Goal: Task Accomplishment & Management: Manage account settings

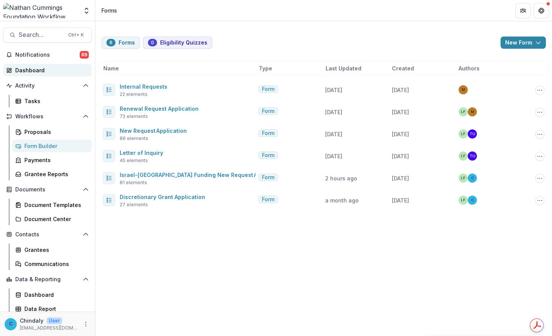
click at [17, 73] on div "Dashboard" at bounding box center [50, 70] width 70 height 8
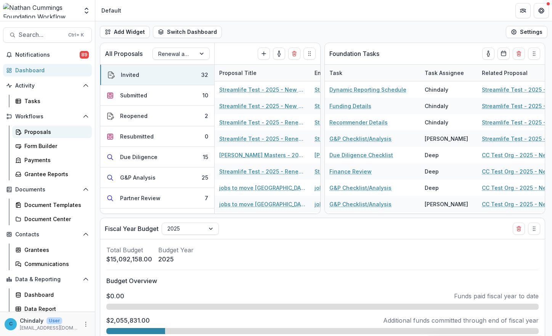
click at [41, 130] on div "Proposals" at bounding box center [54, 132] width 61 height 8
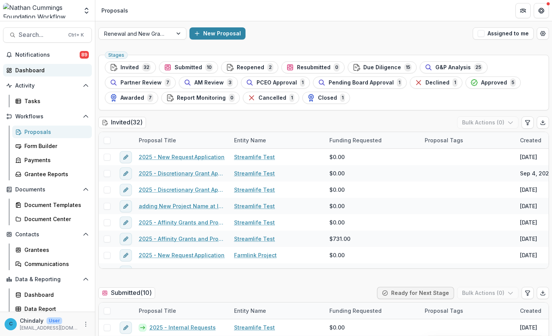
click at [29, 70] on div "Dashboard" at bounding box center [50, 70] width 70 height 8
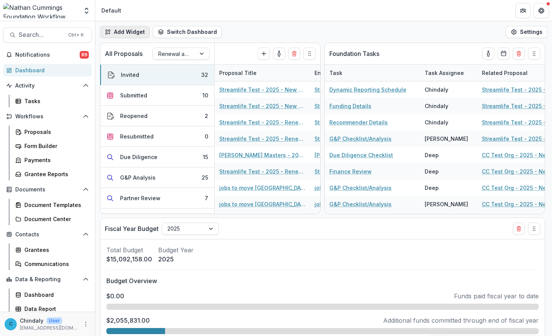
click at [139, 32] on button "Add Widget" at bounding box center [125, 32] width 50 height 12
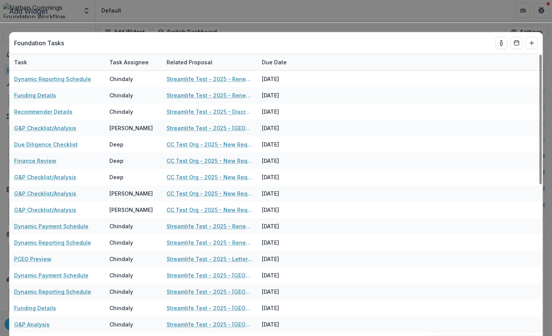
click at [336, 11] on header "Add Widget" at bounding box center [276, 11] width 552 height 23
click at [541, 11] on button "Close" at bounding box center [541, 9] width 12 height 12
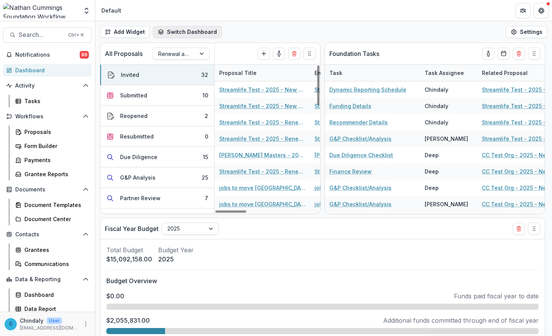
click at [171, 27] on button "Switch Dashboard" at bounding box center [187, 32] width 69 height 12
click at [179, 59] on button "New Dashboard" at bounding box center [195, 65] width 82 height 12
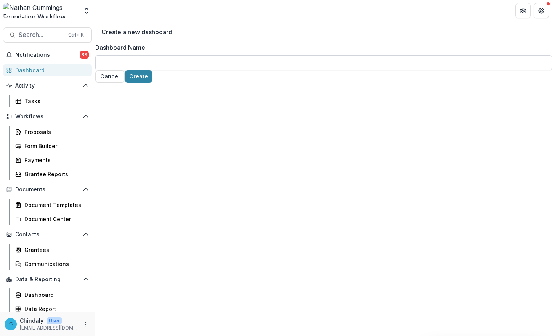
click at [227, 70] on input "Dashboard Name" at bounding box center [323, 62] width 456 height 15
type input "**********"
click at [152, 83] on button "Create" at bounding box center [139, 76] width 28 height 12
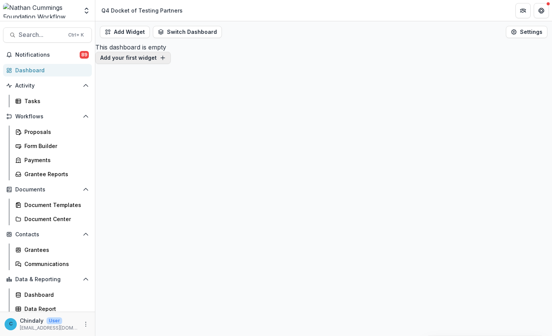
click at [171, 64] on button "Add your first widget" at bounding box center [132, 58] width 75 height 12
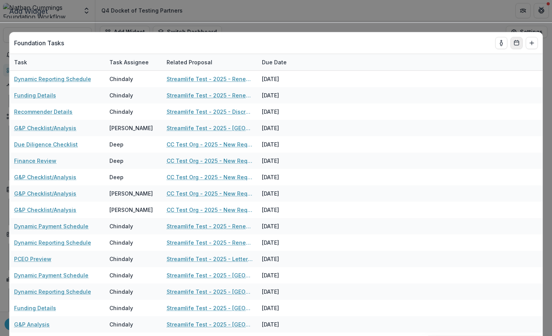
click at [515, 45] on icon "Calendar" at bounding box center [516, 43] width 6 height 6
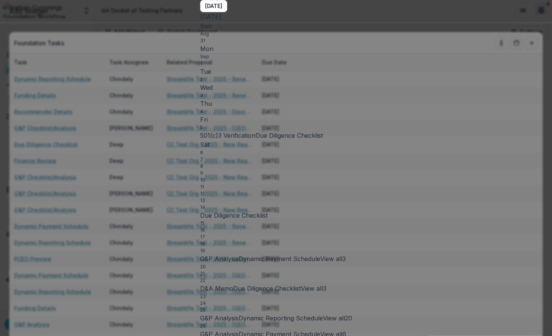
click at [544, 14] on button "Close" at bounding box center [541, 9] width 12 height 12
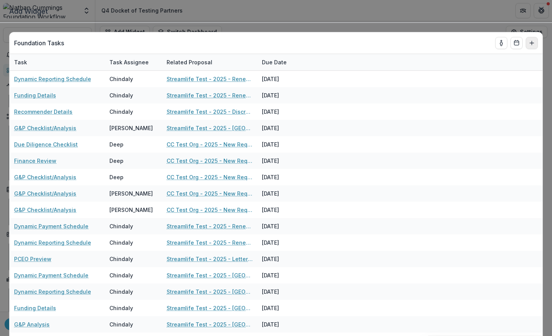
click at [528, 43] on icon "Add to dashboard" at bounding box center [531, 43] width 6 height 6
click at [543, 11] on button "Close" at bounding box center [541, 9] width 12 height 12
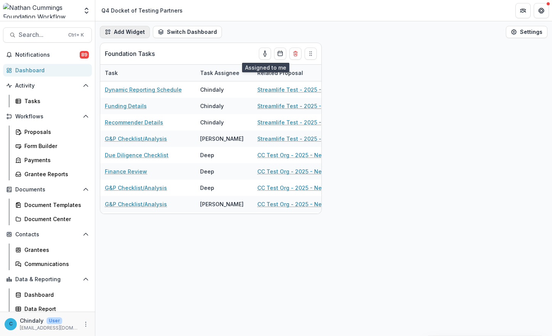
click at [138, 29] on button "Add Widget" at bounding box center [125, 32] width 50 height 12
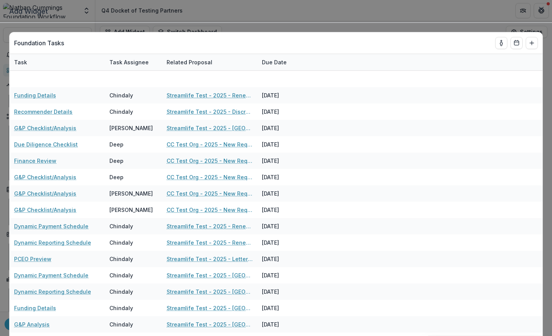
scroll to position [808, 0]
click at [545, 12] on button "Close" at bounding box center [541, 9] width 12 height 12
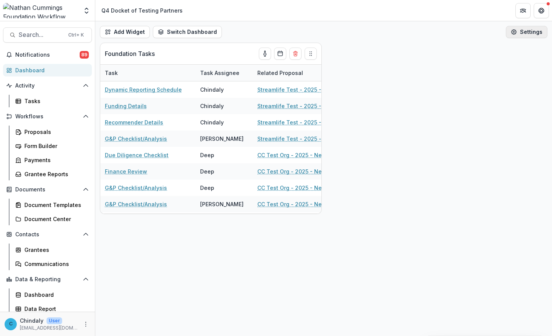
click at [524, 33] on button "Settings" at bounding box center [527, 32] width 42 height 12
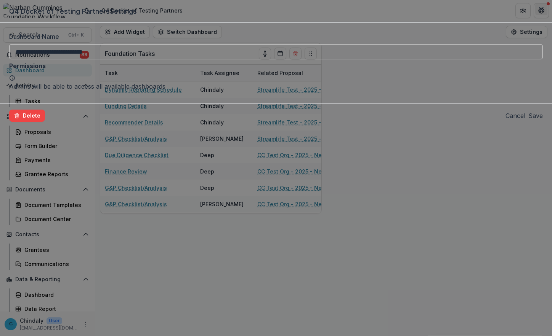
click at [538, 6] on button "Close" at bounding box center [541, 9] width 12 height 12
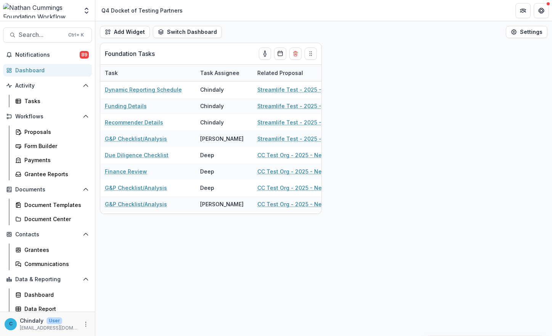
drag, startPoint x: 267, startPoint y: 10, endPoint x: 145, endPoint y: 264, distance: 282.5
click at [145, 264] on div "Add Widget Switch Dashboard Q4 Docket of Testing Partners Default New Dashboard…" at bounding box center [323, 178] width 456 height 315
click at [130, 30] on button "Add Widget" at bounding box center [125, 32] width 50 height 12
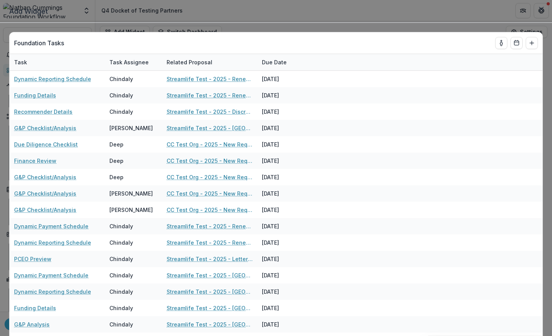
scroll to position [422, 0]
drag, startPoint x: 538, startPoint y: 52, endPoint x: 538, endPoint y: 243, distance: 191.3
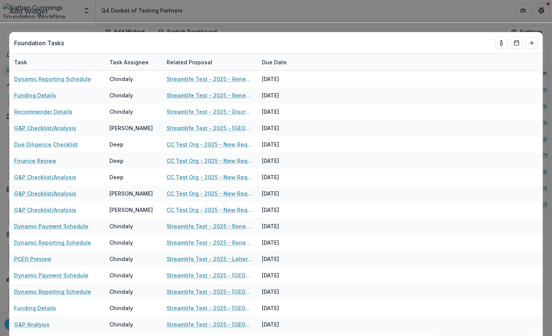
drag, startPoint x: 538, startPoint y: 159, endPoint x: 542, endPoint y: 239, distance: 79.3
click at [546, 9] on button "Close" at bounding box center [541, 9] width 12 height 12
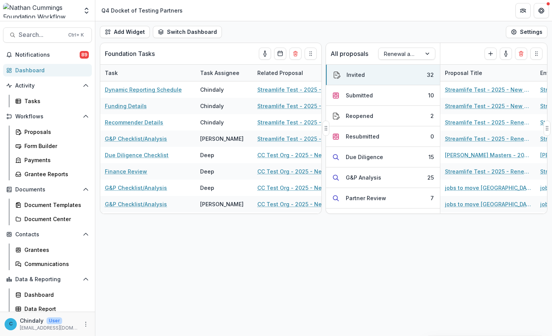
click at [349, 55] on p "All proposals" at bounding box center [349, 53] width 38 height 9
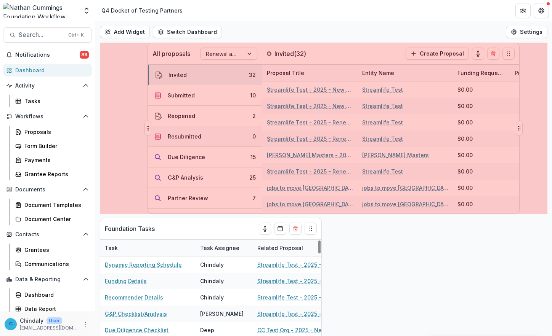
drag, startPoint x: 326, startPoint y: 130, endPoint x: 148, endPoint y: 134, distance: 178.0
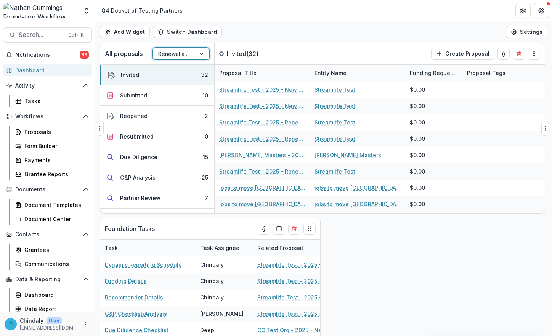
click at [200, 53] on div at bounding box center [202, 53] width 14 height 11
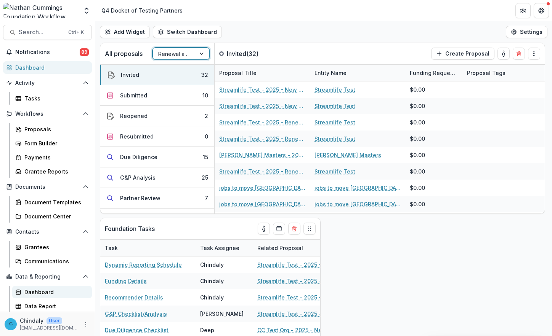
scroll to position [3, 0]
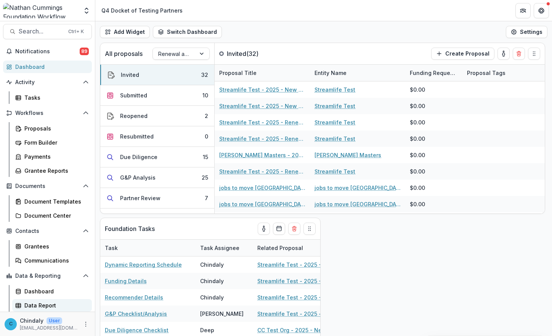
click at [47, 302] on div "Data Report" at bounding box center [54, 306] width 61 height 8
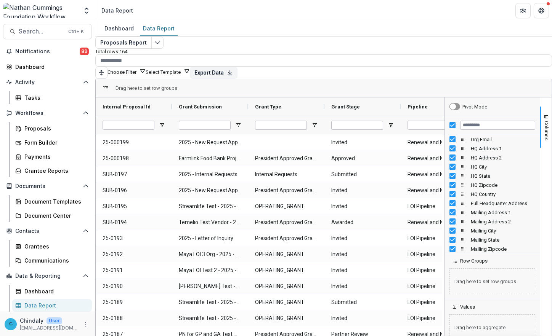
scroll to position [304, 0]
click at [467, 121] on input "Filter Columns Input" at bounding box center [497, 125] width 75 height 9
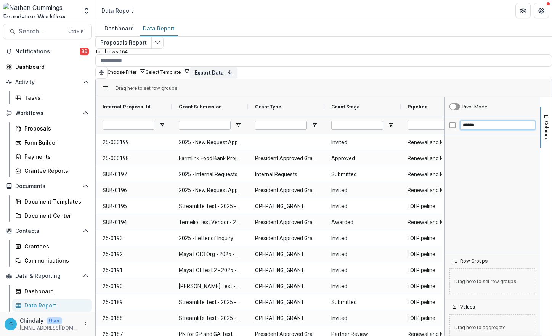
click at [467, 121] on input "******" at bounding box center [497, 125] width 75 height 9
drag, startPoint x: 452, startPoint y: 139, endPoint x: 407, endPoint y: 104, distance: 57.0
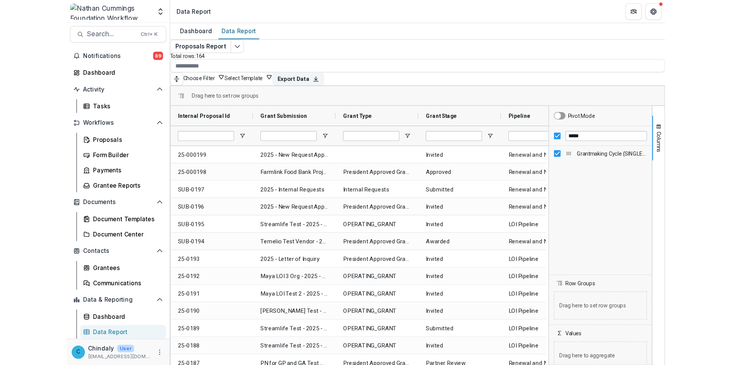
scroll to position [6, 0]
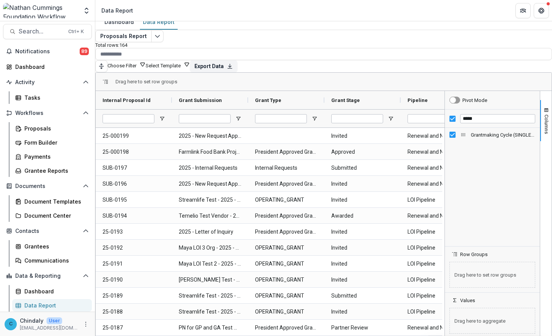
click at [480, 132] on span "Grantmaking Cycle (SINGLE_RESPONSE)" at bounding box center [503, 135] width 64 height 6
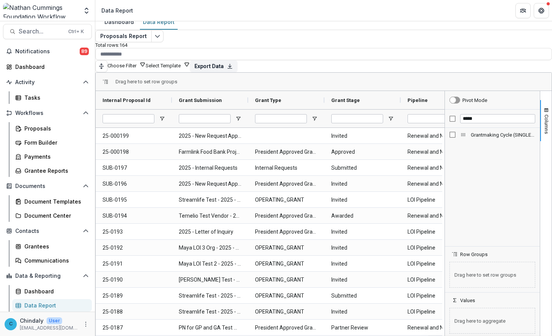
click at [480, 132] on span "Grantmaking Cycle (SINGLE_RESPONSE)" at bounding box center [503, 135] width 64 height 6
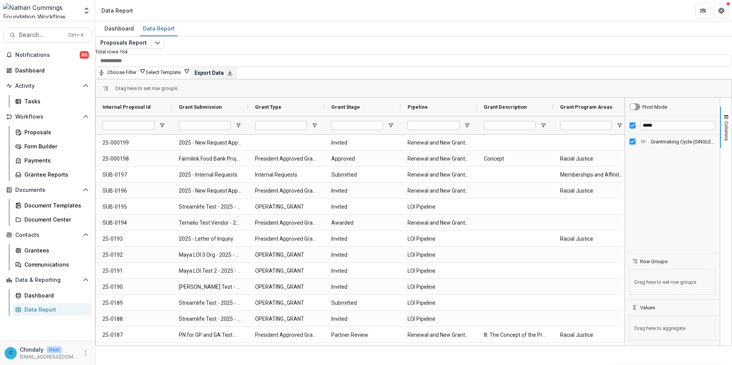
scroll to position [0, 0]
drag, startPoint x: 637, startPoint y: 140, endPoint x: 570, endPoint y: 97, distance: 80.0
click at [551, 116] on span "button" at bounding box center [726, 117] width 6 height 6
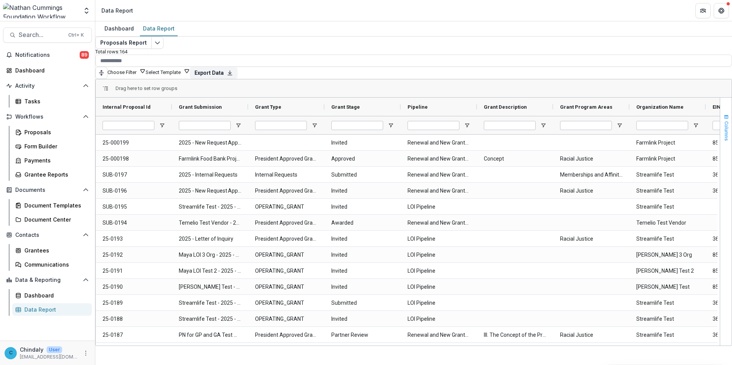
click at [551, 116] on span "button" at bounding box center [726, 117] width 6 height 6
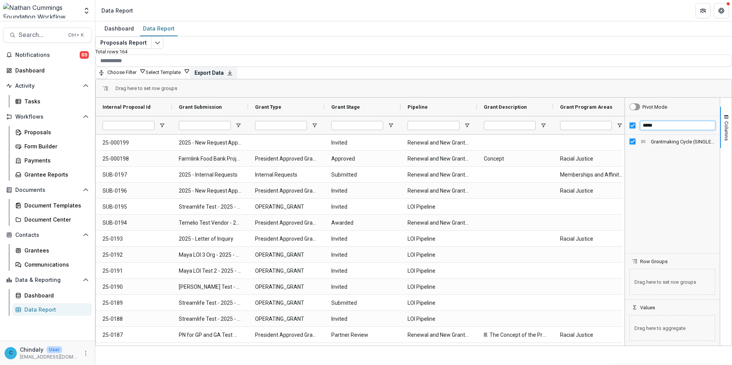
click at [551, 125] on input "*****" at bounding box center [677, 125] width 75 height 9
type input "*******"
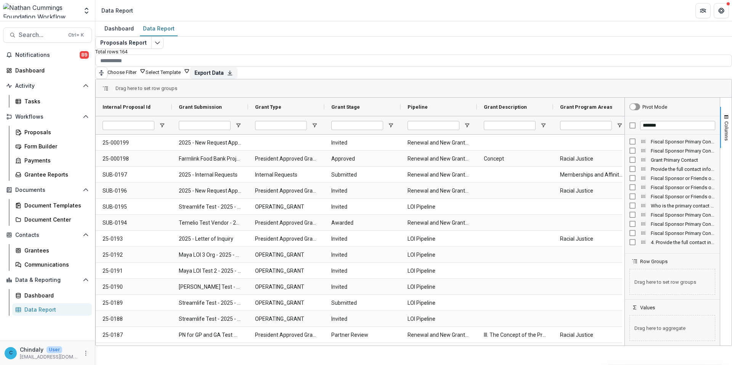
click at [551, 157] on span "Grant Primary Contact Column" at bounding box center [643, 160] width 6 height 6
drag, startPoint x: 639, startPoint y: 157, endPoint x: 543, endPoint y: 105, distance: 108.6
drag, startPoint x: 636, startPoint y: 156, endPoint x: 397, endPoint y: 77, distance: 251.6
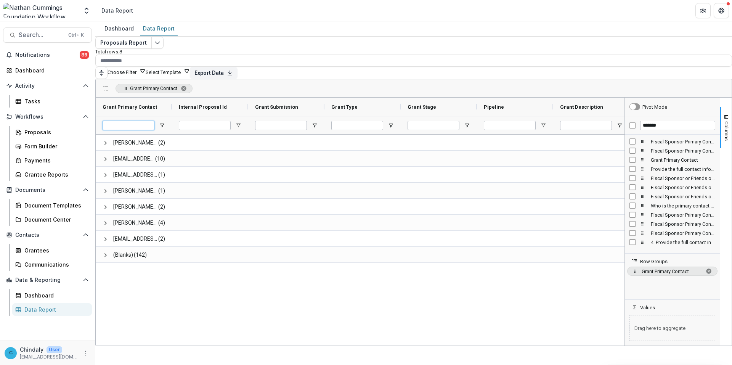
click at [134, 123] on input "Grant Primary Contact Filter Input" at bounding box center [128, 125] width 52 height 9
click at [165, 123] on span "Open Filter Menu" at bounding box center [162, 125] width 6 height 6
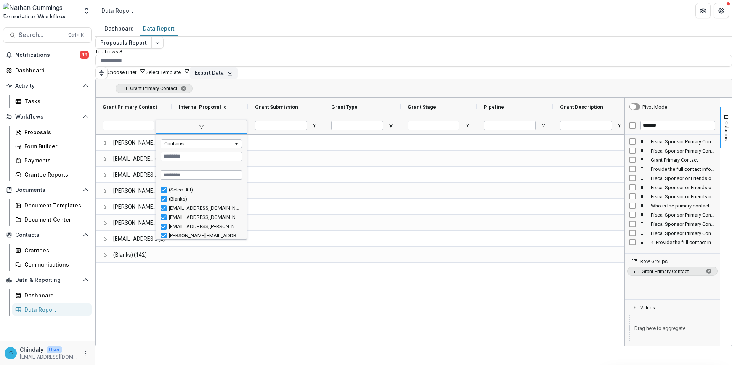
click at [174, 190] on div "(Select All)" at bounding box center [201, 189] width 82 height 9
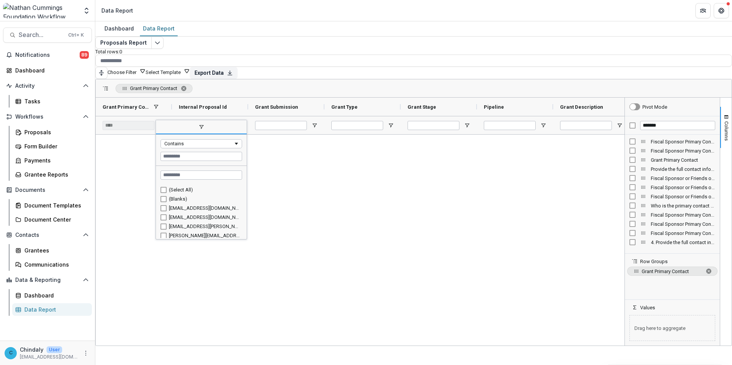
scroll to position [30, 0]
type input "**********"
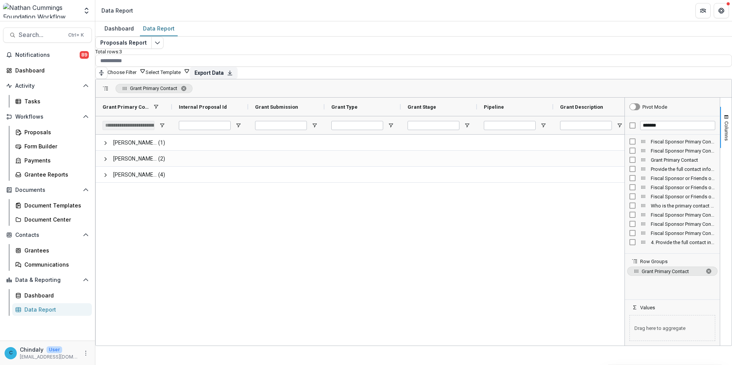
click at [363, 223] on div "[PERSON_NAME][EMAIL_ADDRESS][PERSON_NAME][DOMAIN_NAME] (1) [PERSON_NAME][DOMAIN…" at bounding box center [360, 238] width 528 height 208
click at [551, 122] on span "Columns" at bounding box center [726, 130] width 6 height 19
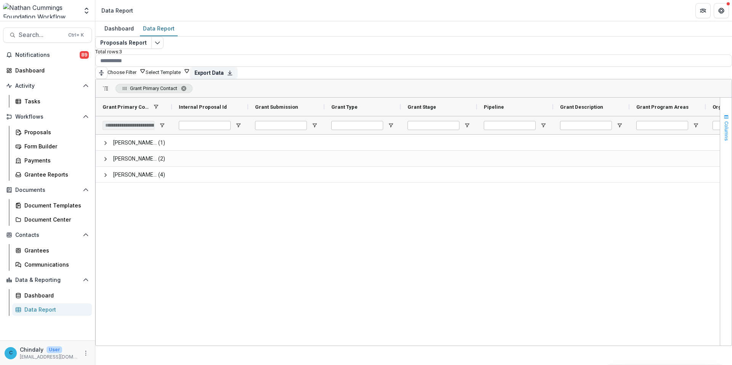
click at [551, 122] on span "Columns" at bounding box center [726, 130] width 6 height 19
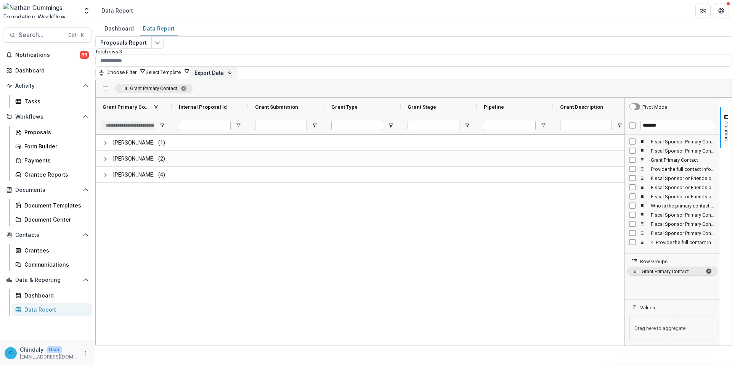
click at [551, 270] on span "Grant Primary Contact. Press ENTER to sort. Press DELETE to remove" at bounding box center [708, 271] width 6 height 6
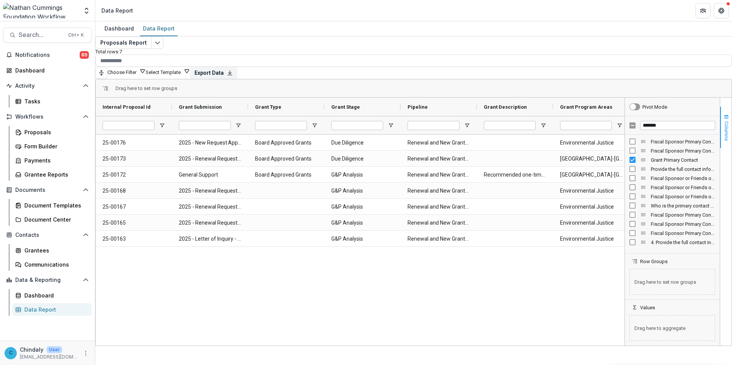
click at [551, 133] on span "Columns" at bounding box center [726, 130] width 6 height 19
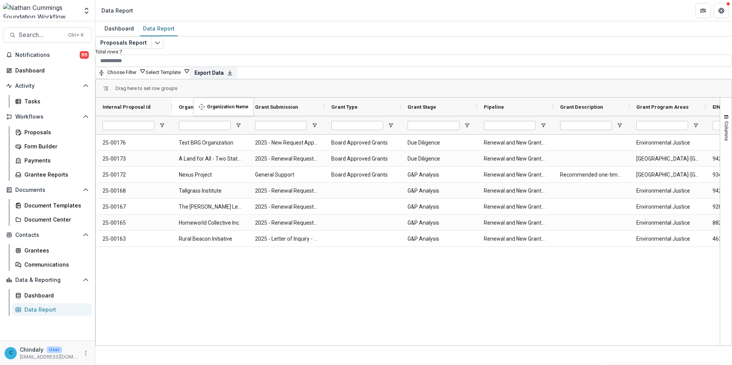
drag, startPoint x: 660, startPoint y: 102, endPoint x: 197, endPoint y: 102, distance: 462.5
click at [160, 46] on icon "Edit selected report" at bounding box center [157, 43] width 6 height 6
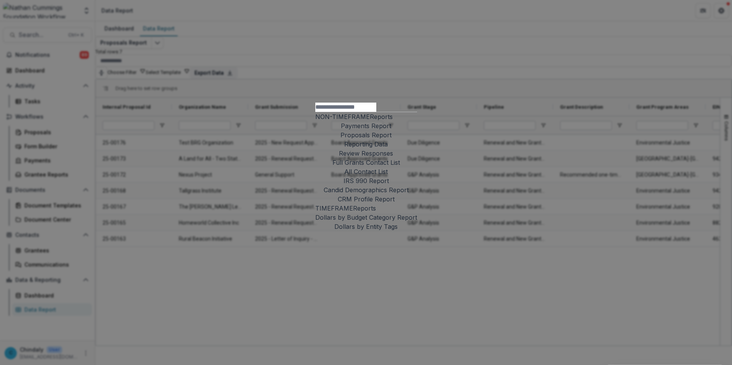
scroll to position [11, 0]
click at [240, 21] on div "NON-TIMEFRAME Reports Payments Report Proposals Report Reporting Data Review Re…" at bounding box center [366, 182] width 732 height 365
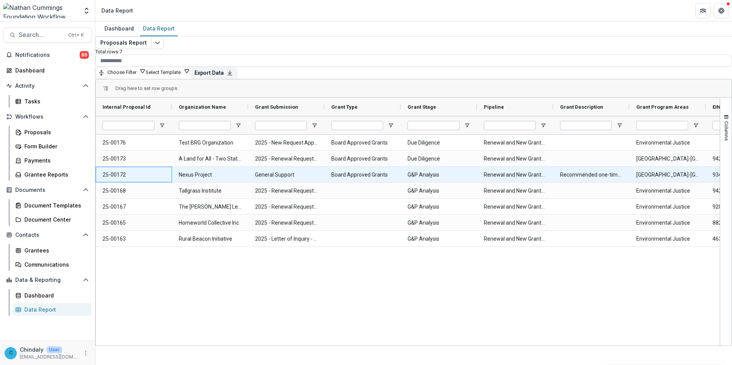
click at [116, 171] on Id-686 "25-00172" at bounding box center [133, 175] width 62 height 16
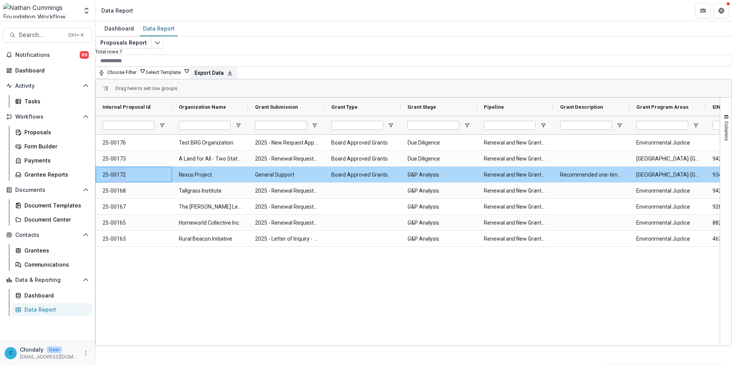
click at [116, 171] on Id-686 "25-00172" at bounding box center [133, 175] width 62 height 16
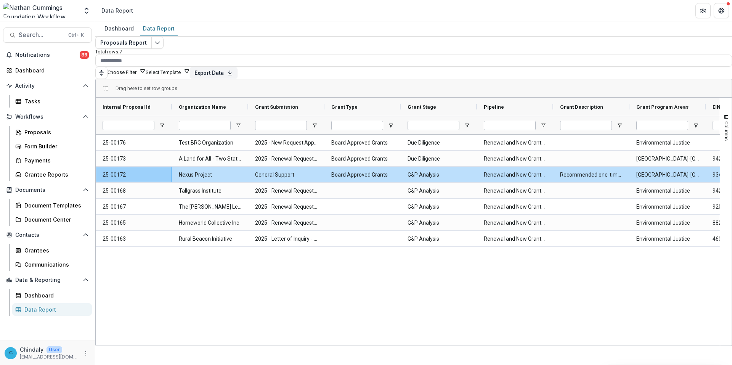
click at [171, 288] on div "25-00176 Test BRG Organization 2025 - New Request Application Board Approved Gr…" at bounding box center [408, 238] width 624 height 208
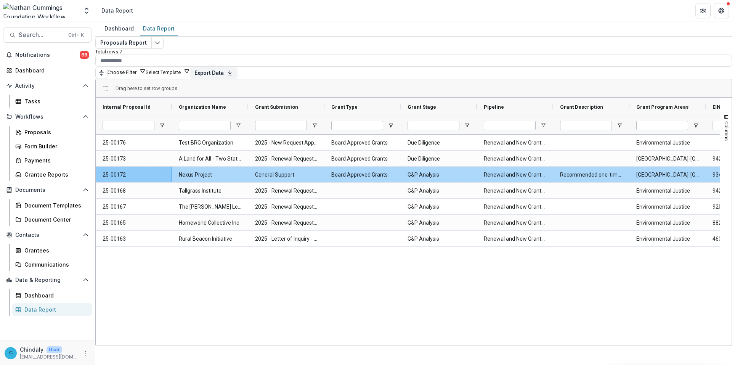
click at [551, 171] on Description-691 "Recommended one-time support to the Nexus Project for its comprehensive, data-d…" at bounding box center [591, 175] width 62 height 16
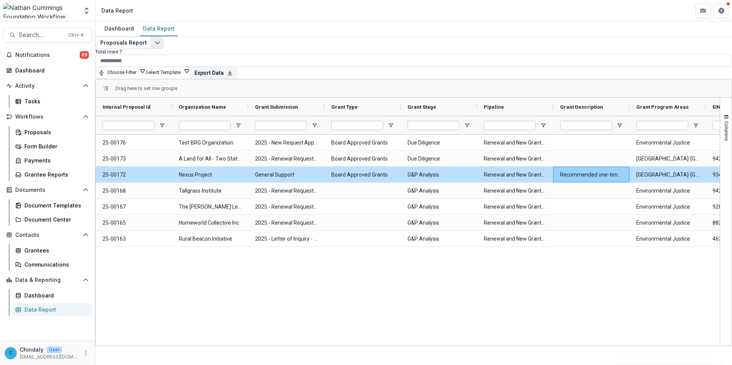
click at [160, 46] on icon "Edit selected report" at bounding box center [157, 43] width 6 height 6
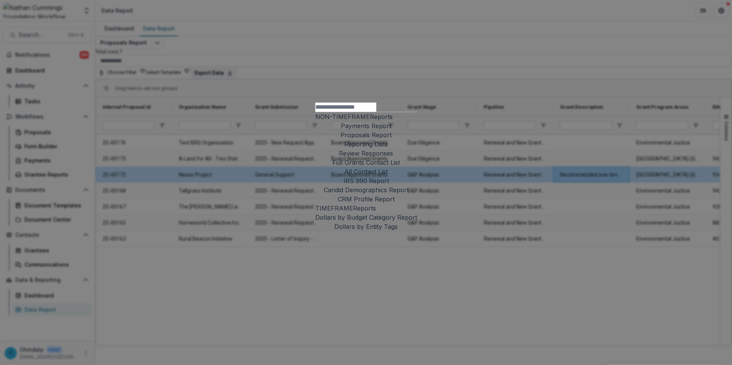
drag, startPoint x: 304, startPoint y: 294, endPoint x: 304, endPoint y: 288, distance: 5.7
click at [304, 294] on div "NON-TIMEFRAME Reports Payments Report Proposals Report Reporting Data Review Re…" at bounding box center [366, 182] width 732 height 365
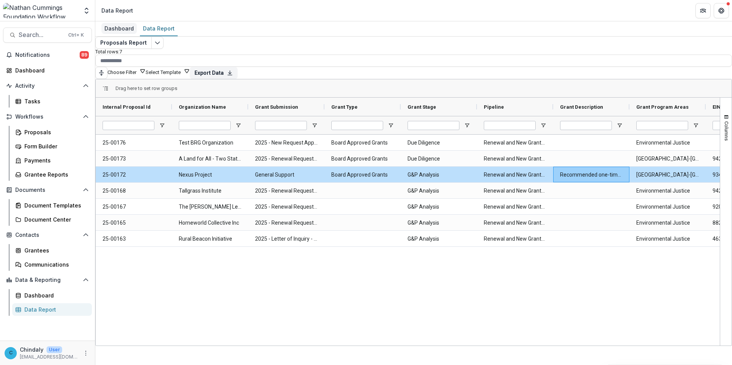
click at [121, 30] on div "Dashboard" at bounding box center [118, 28] width 35 height 11
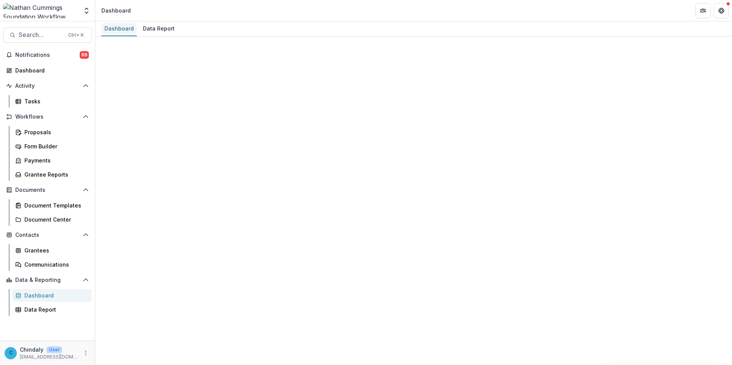
select select "**********"
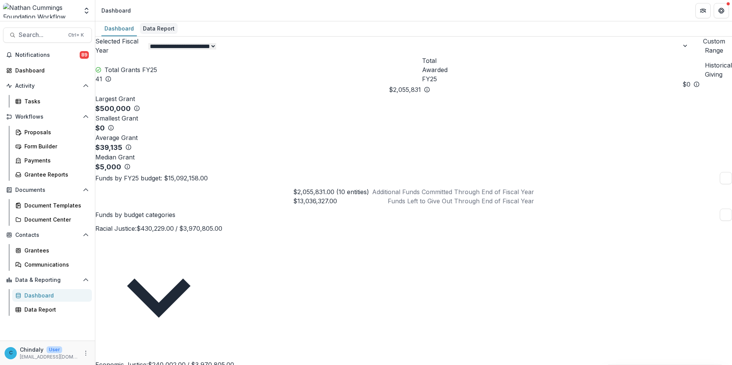
click at [157, 27] on div "Data Report" at bounding box center [159, 28] width 38 height 11
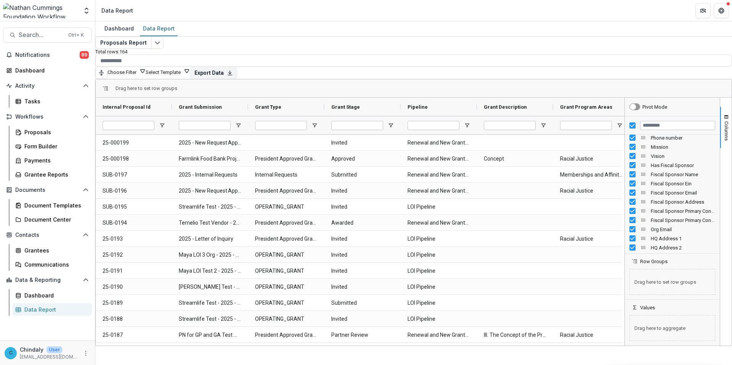
scroll to position [215, 0]
click at [551, 116] on div at bounding box center [671, 125] width 95 height 18
click at [551, 121] on input "Filter Columns Input" at bounding box center [677, 125] width 75 height 9
type input "*******"
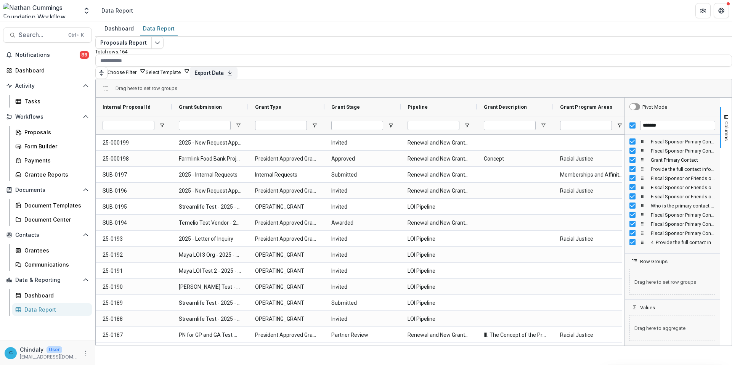
drag, startPoint x: 660, startPoint y: 158, endPoint x: 366, endPoint y: 85, distance: 303.0
click at [366, 85] on div "Drag here to set row groups Drag here to set column labels Internal Proposal Id…" at bounding box center [413, 212] width 636 height 267
drag, startPoint x: 638, startPoint y: 157, endPoint x: 183, endPoint y: 91, distance: 459.7
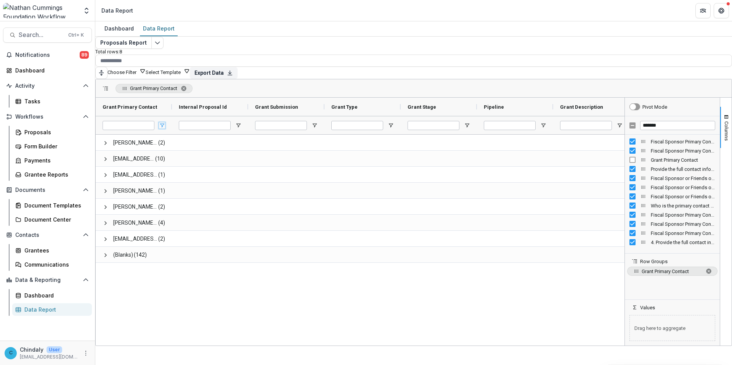
click at [165, 123] on span "Open Filter Menu" at bounding box center [162, 125] width 6 height 6
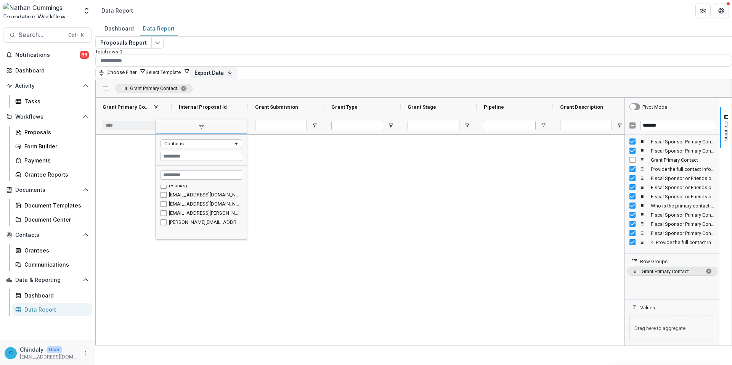
scroll to position [30, 0]
type input "**********"
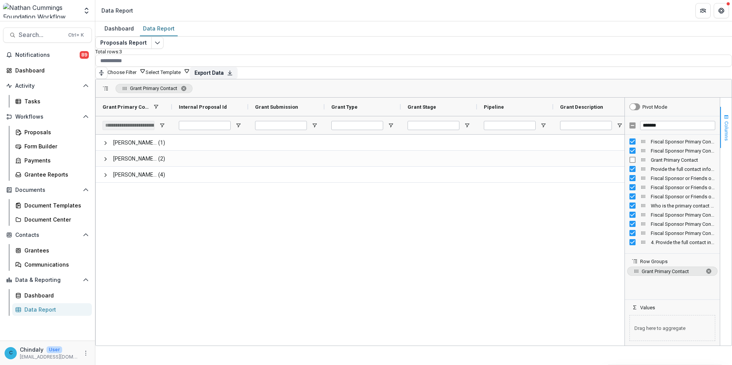
click at [551, 130] on span "Columns" at bounding box center [726, 130] width 6 height 19
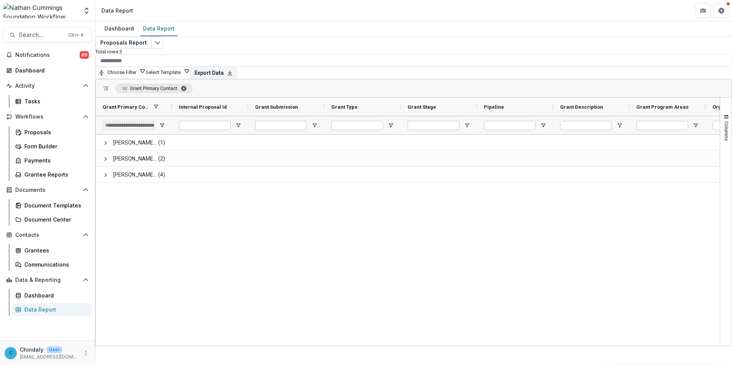
click at [187, 85] on span "Grant Primary Contact. Press ENTER to sort. Press DELETE to remove" at bounding box center [184, 88] width 6 height 6
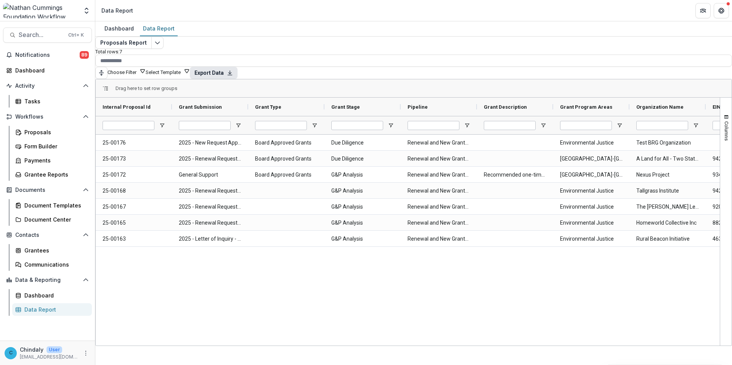
click at [237, 71] on button "Export Data" at bounding box center [214, 73] width 48 height 12
click at [551, 87] on button "Generate CSV" at bounding box center [697, 81] width 43 height 11
click at [34, 135] on div "Proposals" at bounding box center [54, 132] width 61 height 8
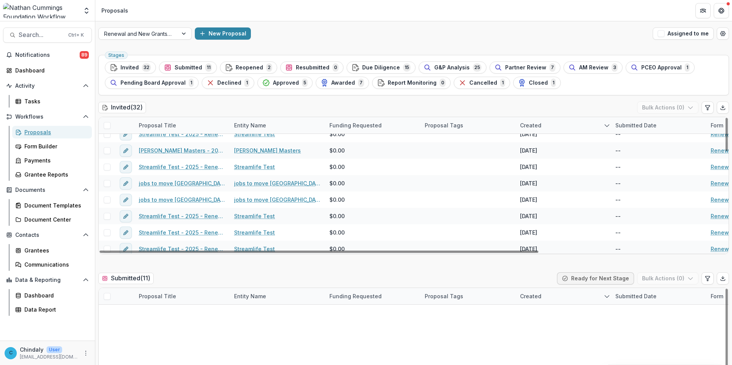
scroll to position [342, 0]
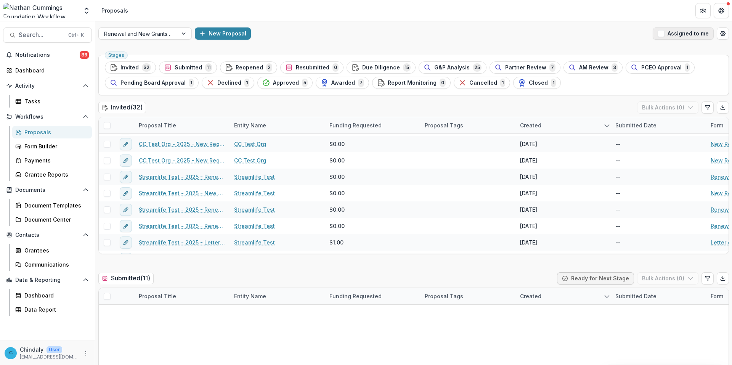
click at [551, 34] on button "Assigned to me" at bounding box center [682, 33] width 61 height 12
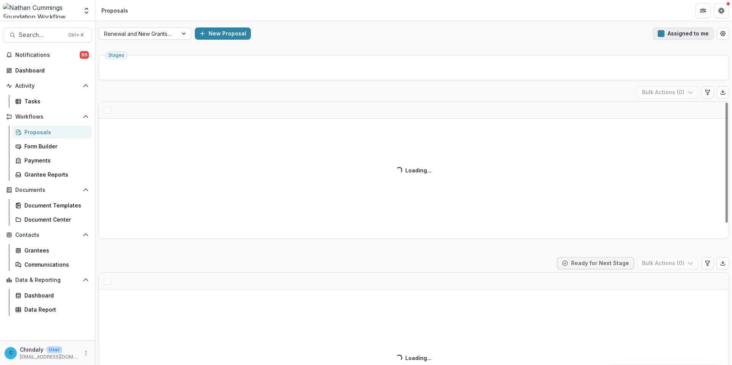
scroll to position [17, 0]
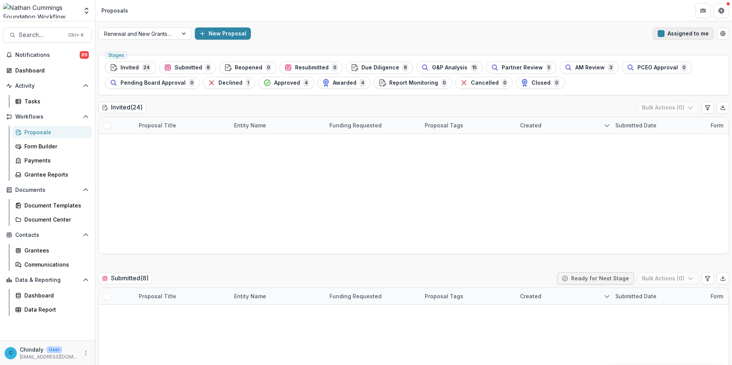
click at [551, 34] on button "Assigned to me" at bounding box center [682, 33] width 61 height 12
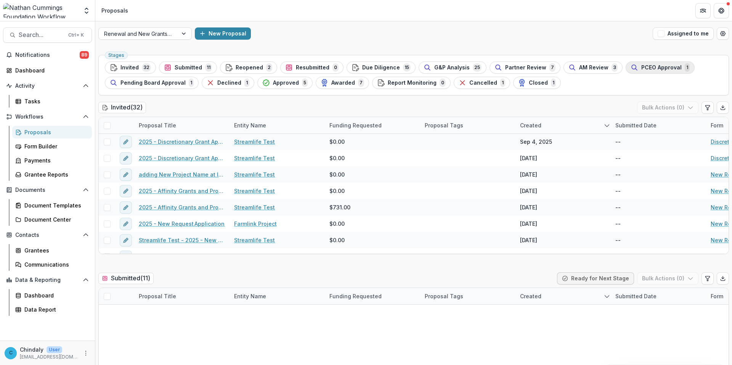
click at [551, 69] on div "PCEO Approval 1" at bounding box center [659, 67] width 59 height 8
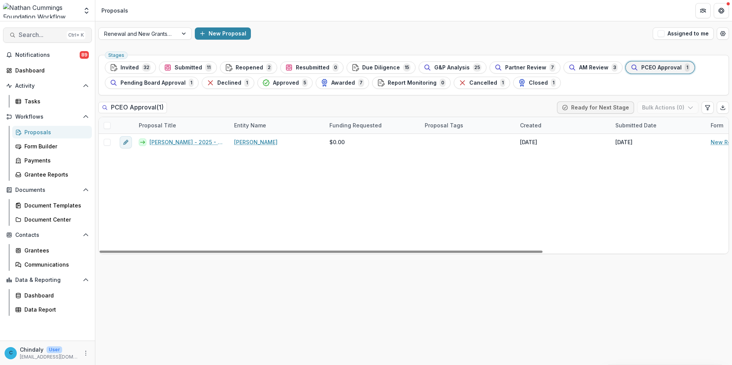
click at [50, 34] on span "Search..." at bounding box center [41, 34] width 45 height 7
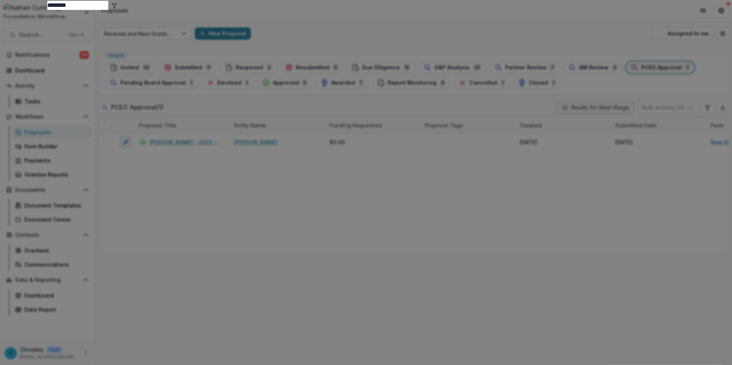
type input "********"
click at [490, 59] on div "2025 - Renewal Request Application Submission" at bounding box center [365, 338] width 637 height 656
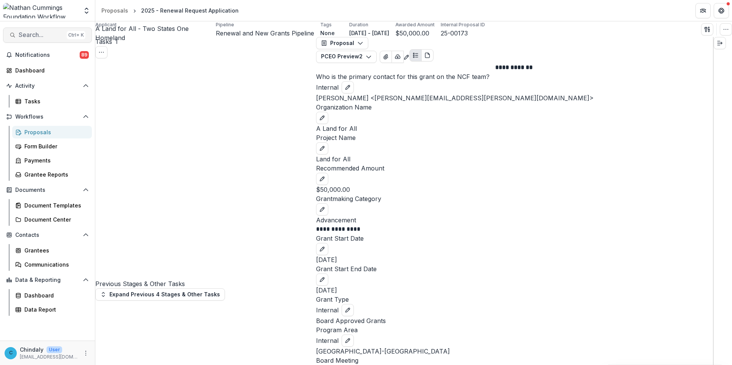
click at [25, 34] on span "Search..." at bounding box center [41, 34] width 45 height 7
click at [41, 36] on div "******** 2025 - Renewal Request Application Submission Streamlife Test - 2025 -…" at bounding box center [366, 182] width 732 height 365
click at [49, 32] on span "Search..." at bounding box center [41, 34] width 45 height 7
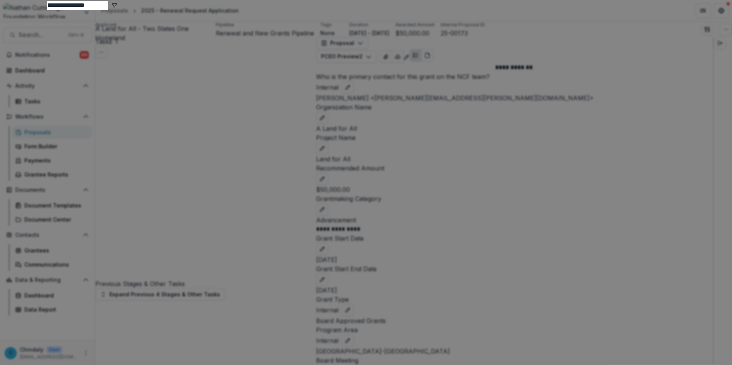
drag, startPoint x: 236, startPoint y: 32, endPoint x: 184, endPoint y: 34, distance: 51.9
click at [184, 34] on div "**********" at bounding box center [366, 182] width 732 height 365
type input "********"
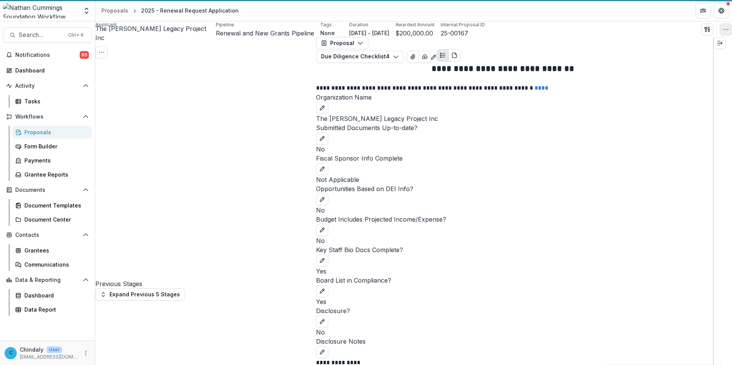
click at [551, 30] on button "button" at bounding box center [725, 29] width 12 height 12
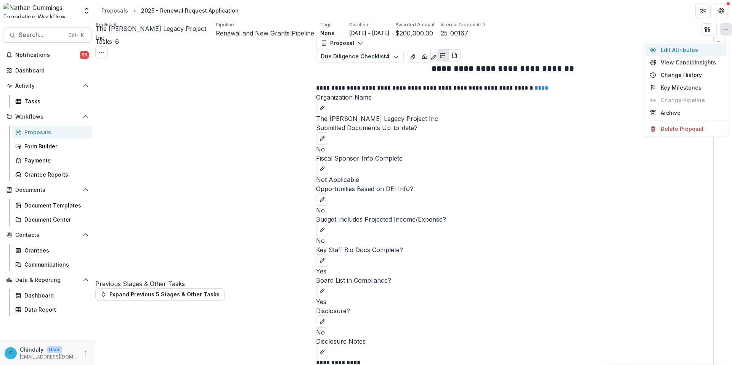
click at [551, 50] on button "Edit Attributes" at bounding box center [686, 49] width 82 height 13
type input "********"
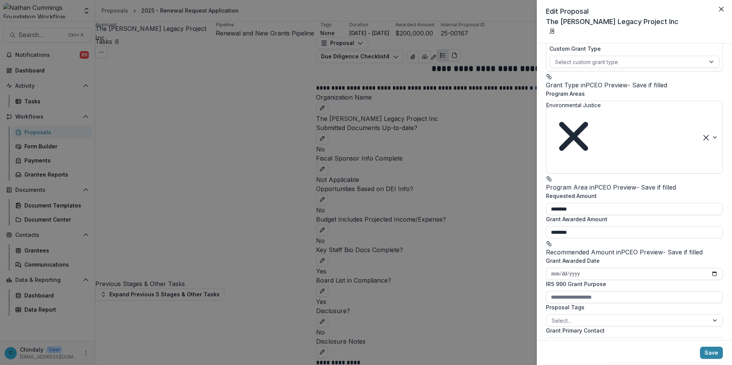
scroll to position [114, 0]
click at [44, 36] on div "**********" at bounding box center [366, 182] width 732 height 365
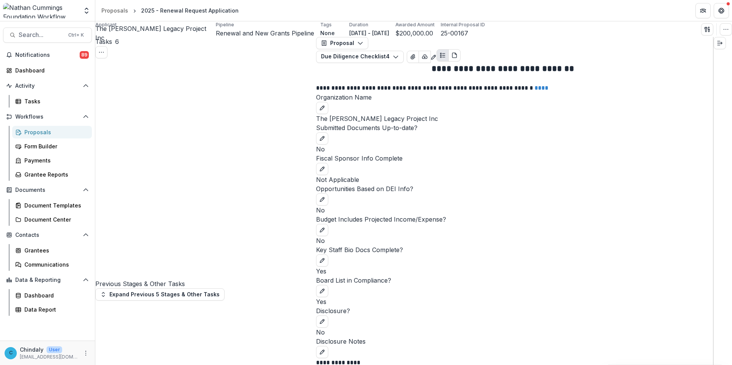
click at [44, 36] on span "Search..." at bounding box center [41, 34] width 45 height 7
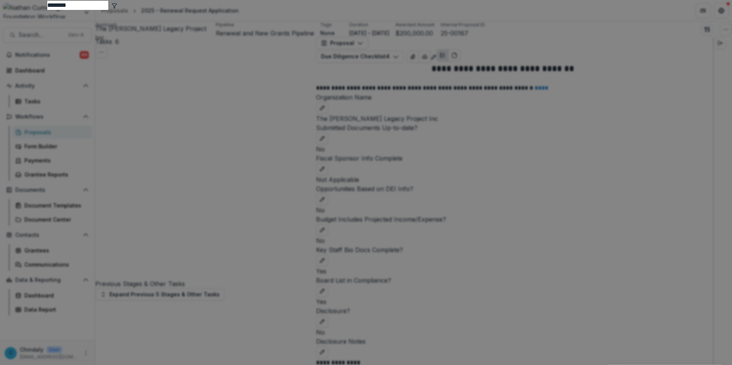
click at [108, 10] on input "********" at bounding box center [77, 5] width 61 height 9
type input "********"
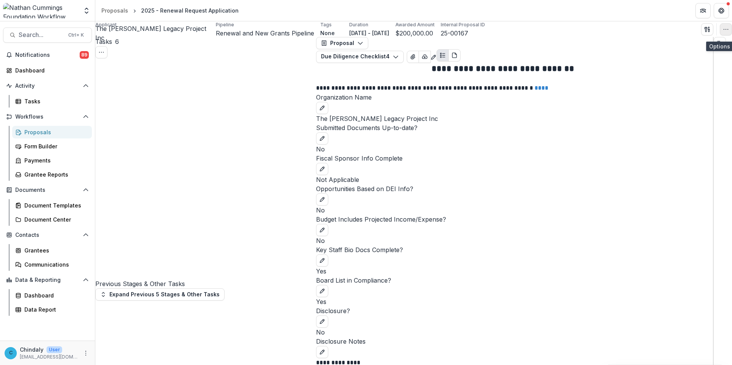
click at [551, 32] on icon "button" at bounding box center [725, 29] width 6 height 6
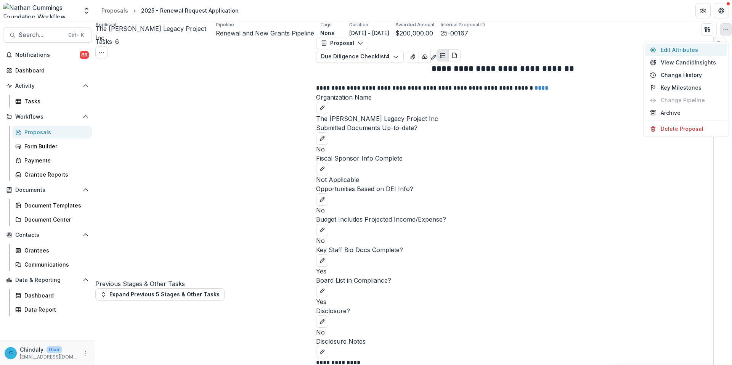
click at [551, 51] on button "Edit Attributes" at bounding box center [686, 49] width 82 height 13
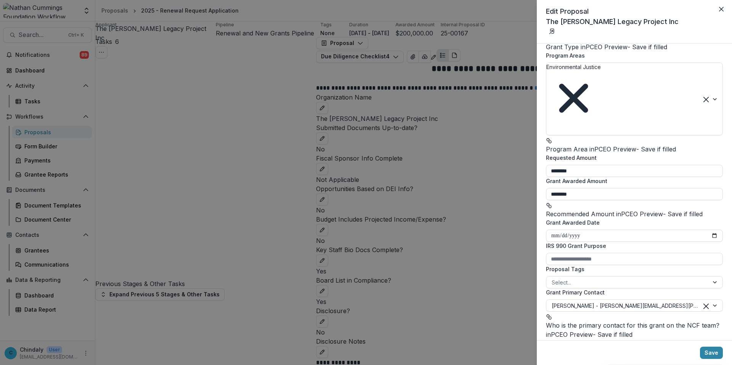
scroll to position [152, 0]
click at [36, 35] on div "**********" at bounding box center [366, 182] width 732 height 365
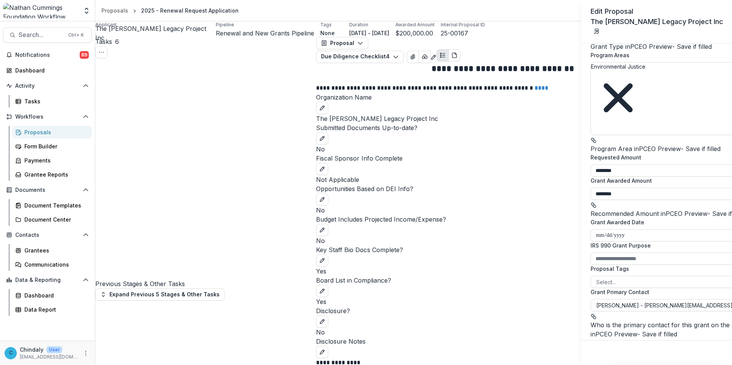
click at [36, 35] on div "**********" at bounding box center [366, 182] width 732 height 365
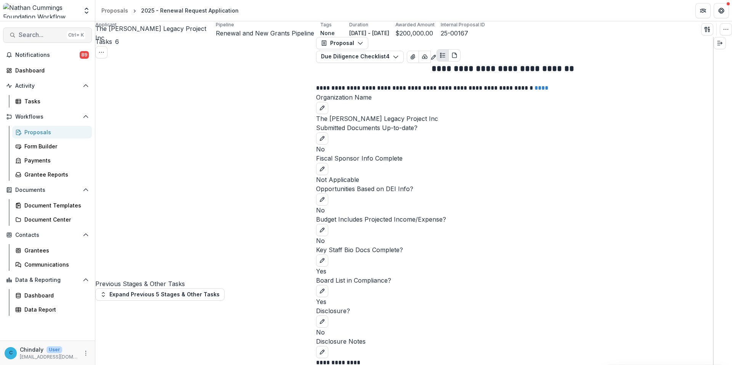
click at [37, 37] on span "Search..." at bounding box center [41, 34] width 45 height 7
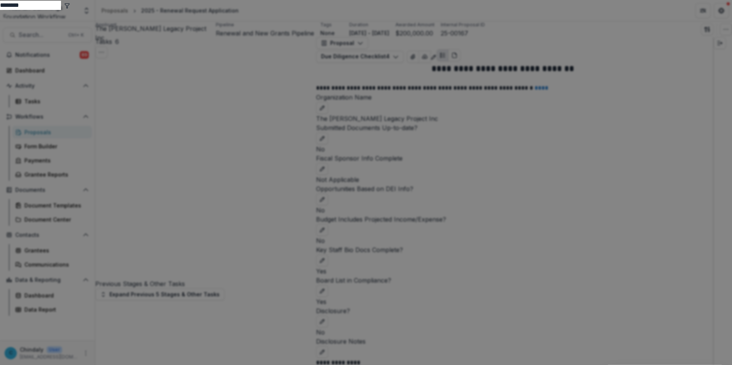
click at [61, 10] on input "********" at bounding box center [30, 5] width 61 height 9
type input "********"
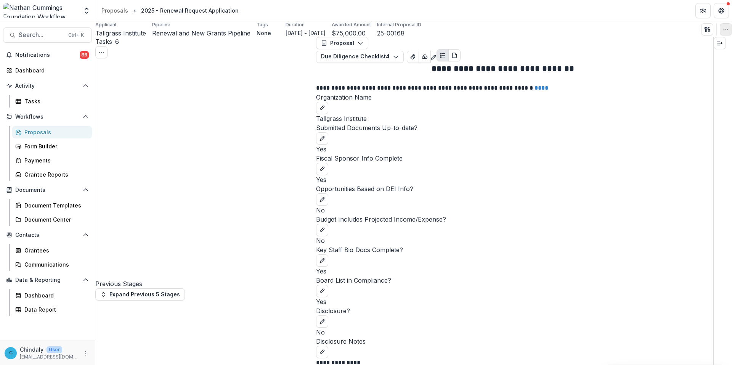
click at [551, 29] on icon "button" at bounding box center [725, 29] width 6 height 6
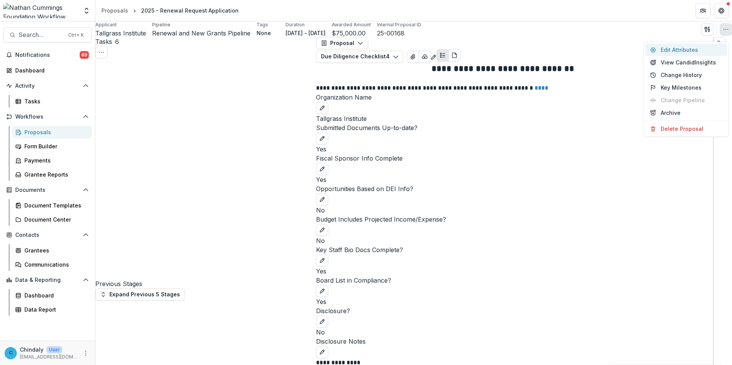
click at [551, 53] on button "Edit Attributes" at bounding box center [686, 49] width 82 height 13
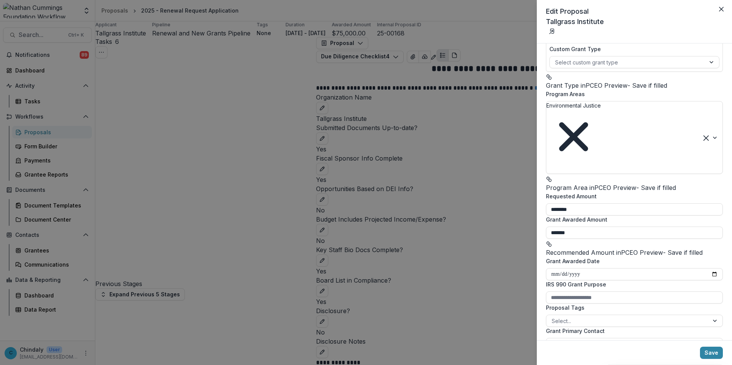
scroll to position [114, 0]
click at [55, 36] on div "**********" at bounding box center [366, 182] width 732 height 365
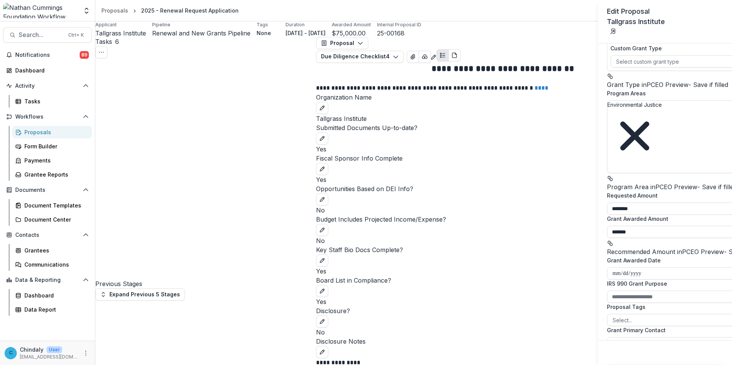
click at [50, 35] on div "**********" at bounding box center [366, 182] width 732 height 365
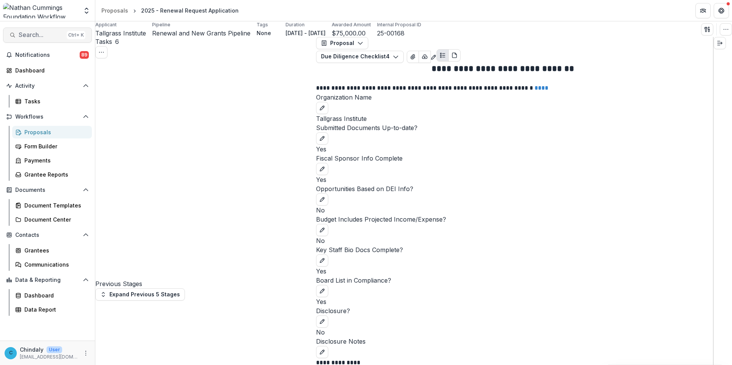
click at [42, 32] on span "Search..." at bounding box center [41, 34] width 45 height 7
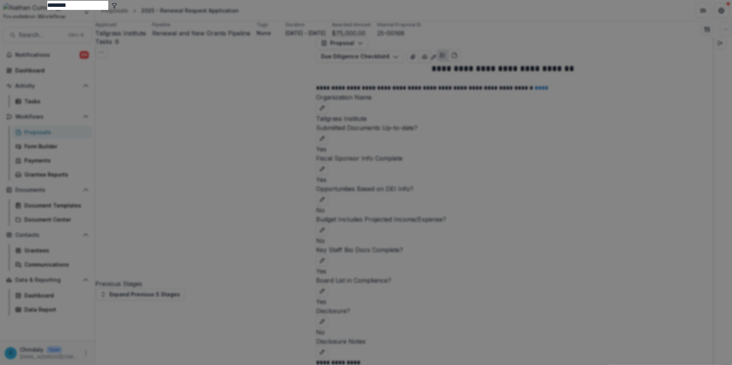
click at [108, 10] on input "********" at bounding box center [77, 5] width 61 height 9
type input "********"
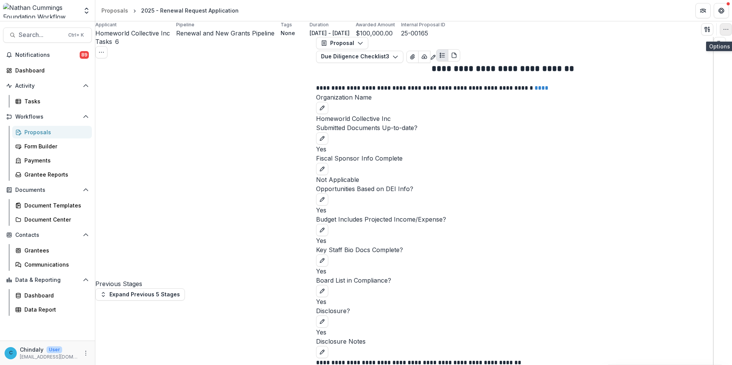
click at [551, 32] on icon "button" at bounding box center [725, 29] width 6 height 6
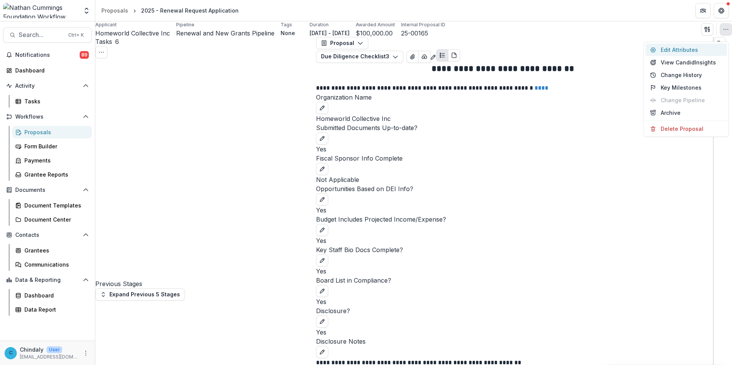
click at [551, 50] on button "Edit Attributes" at bounding box center [686, 49] width 82 height 13
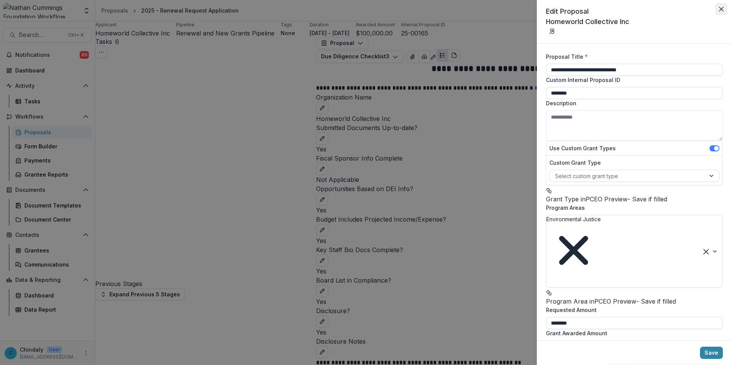
click at [551, 9] on icon "Close" at bounding box center [721, 9] width 5 height 5
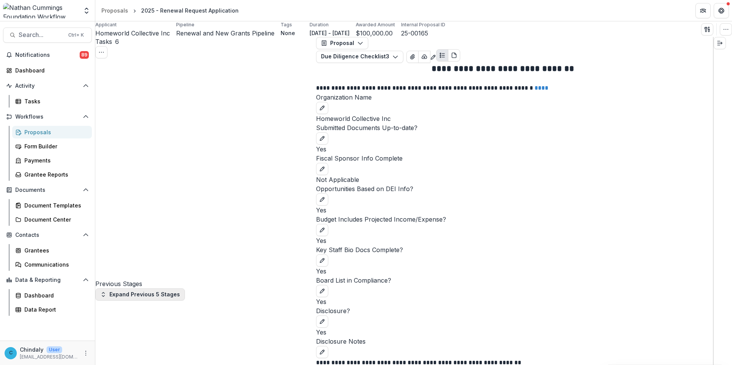
click at [152, 288] on button "Expand Previous 5 Stages" at bounding box center [140, 294] width 90 height 12
click at [37, 132] on div "Proposals" at bounding box center [54, 132] width 61 height 8
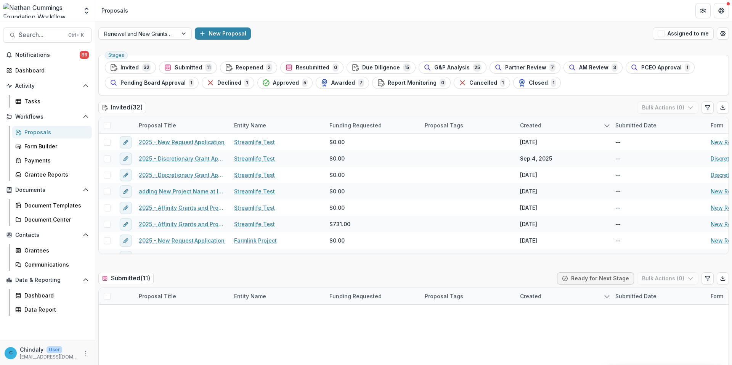
click at [248, 66] on span "Reopened" at bounding box center [248, 67] width 27 height 6
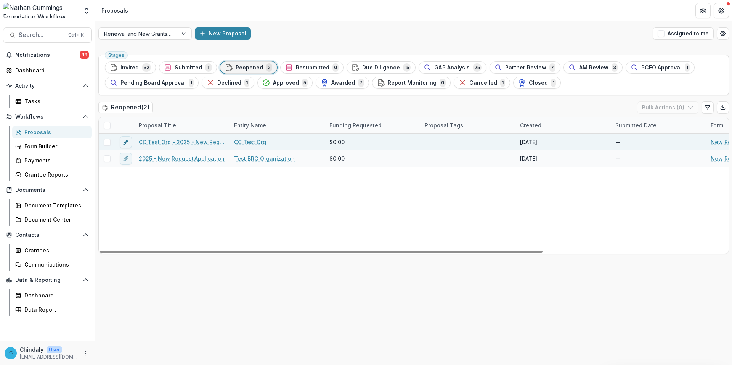
click at [195, 141] on link "CC Test Org - 2025 - New Request Application" at bounding box center [182, 142] width 86 height 8
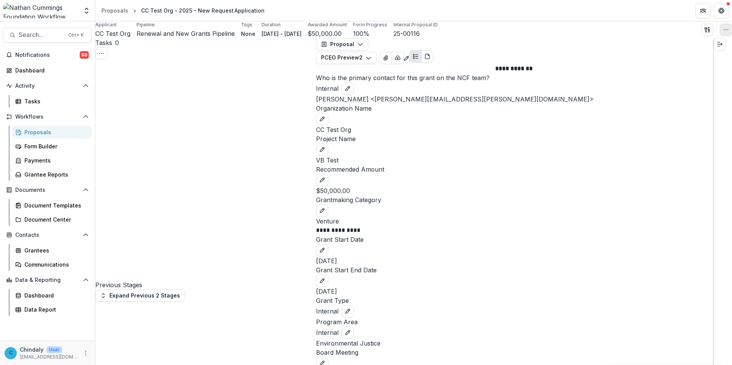
click at [551, 33] on icon "button" at bounding box center [725, 30] width 6 height 6
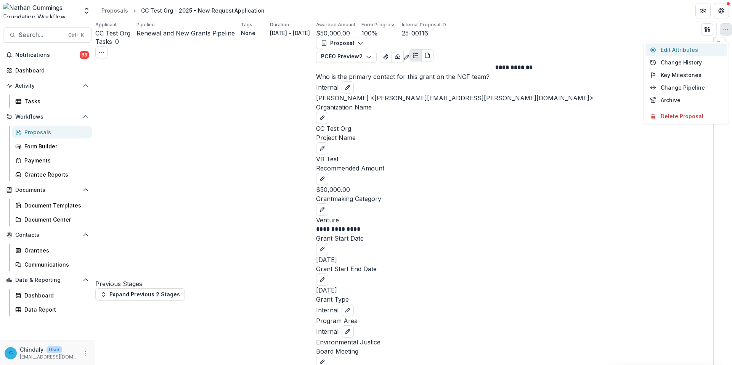
click at [551, 51] on button "Edit Attributes" at bounding box center [686, 49] width 82 height 13
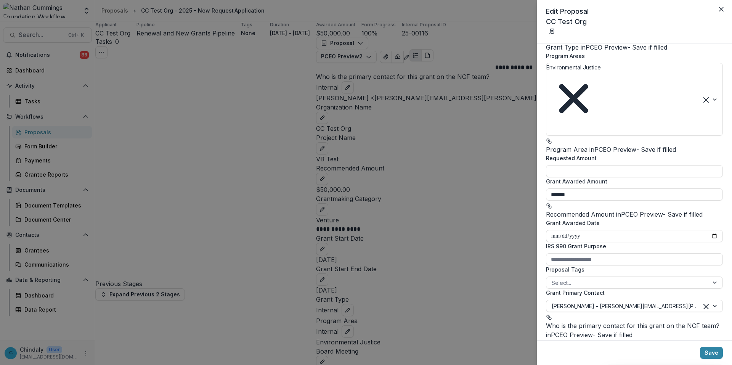
scroll to position [152, 0]
click at [551, 336] on div at bounding box center [627, 356] width 152 height 10
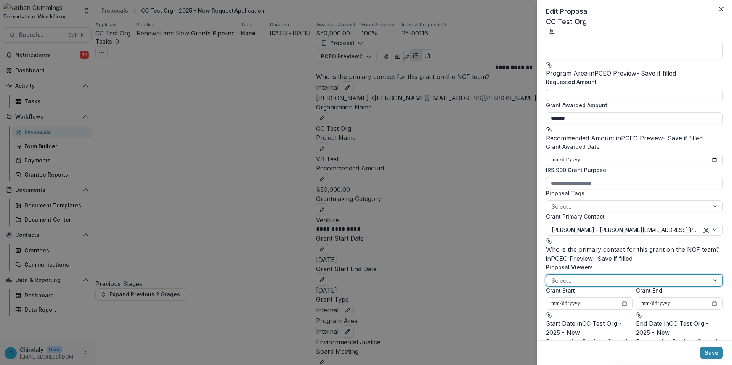
scroll to position [0, 0]
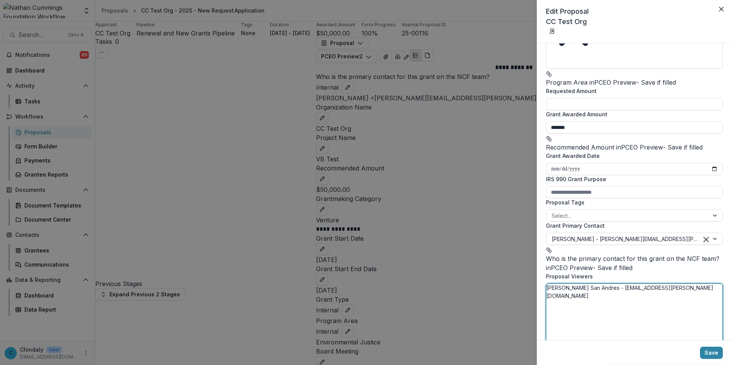
scroll to position [218, 0]
click at [551, 336] on button "Save" at bounding box center [711, 352] width 23 height 12
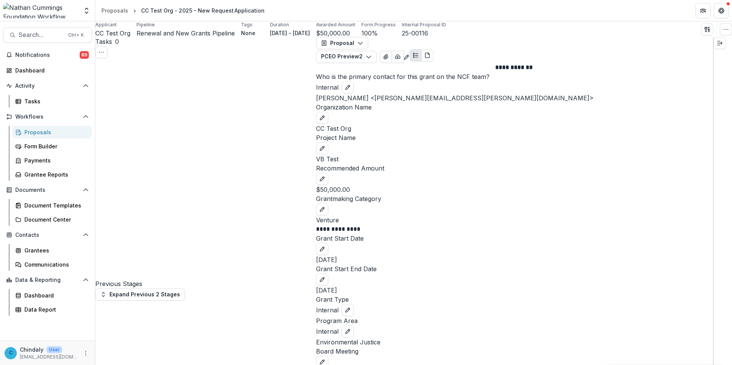
select select "**********"
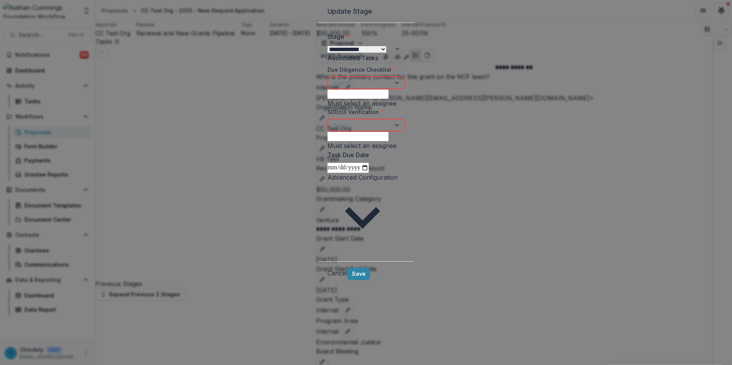
click at [333, 88] on div at bounding box center [359, 83] width 52 height 10
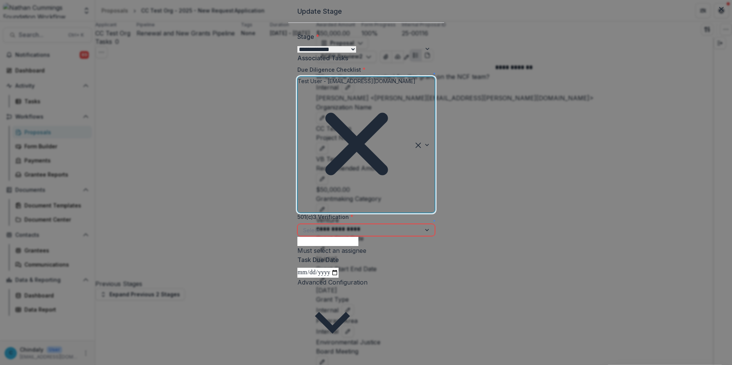
click at [337, 224] on div "Select..." at bounding box center [359, 229] width 123 height 11
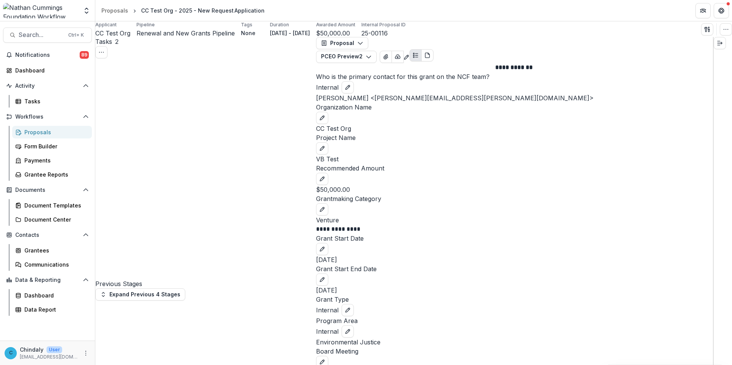
scroll to position [0, 0]
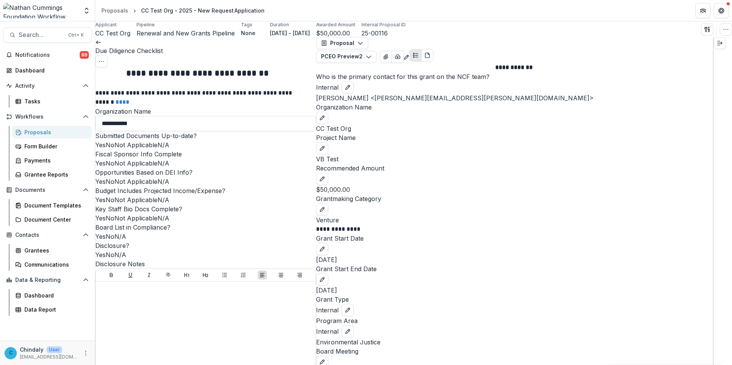
scroll to position [531, 0]
click at [185, 284] on div at bounding box center [206, 341] width 214 height 114
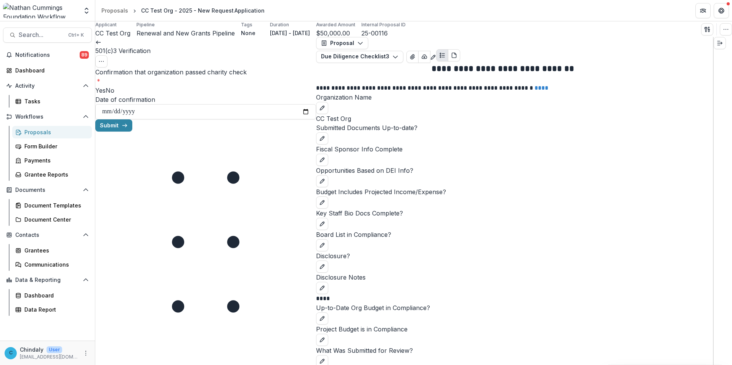
click at [95, 87] on span at bounding box center [95, 90] width 0 height 8
click at [125, 119] on input "Date of confirmation" at bounding box center [205, 111] width 221 height 15
click at [290, 119] on input "Date of confirmation" at bounding box center [205, 111] width 221 height 15
click at [300, 119] on input "Date of confirmation" at bounding box center [205, 111] width 221 height 15
type input "**********"
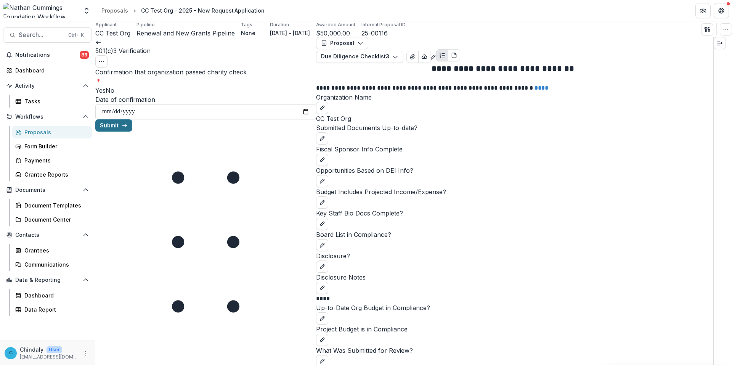
click at [132, 131] on button "Submit" at bounding box center [113, 125] width 37 height 12
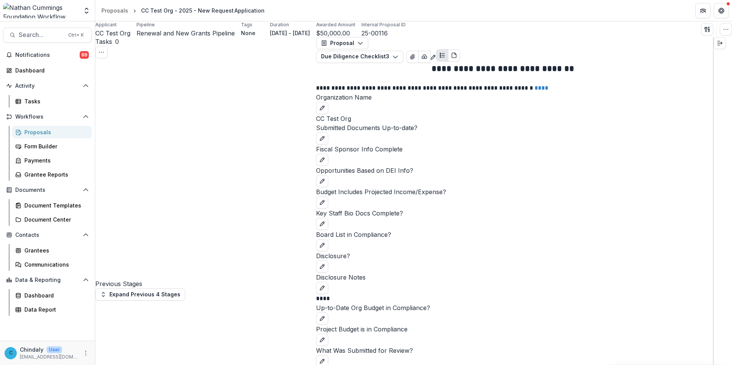
scroll to position [165, 0]
click at [7, 104] on div "Tasks" at bounding box center [47, 101] width 95 height 13
click at [175, 288] on button "Expand Previous 4 Stages" at bounding box center [140, 294] width 90 height 12
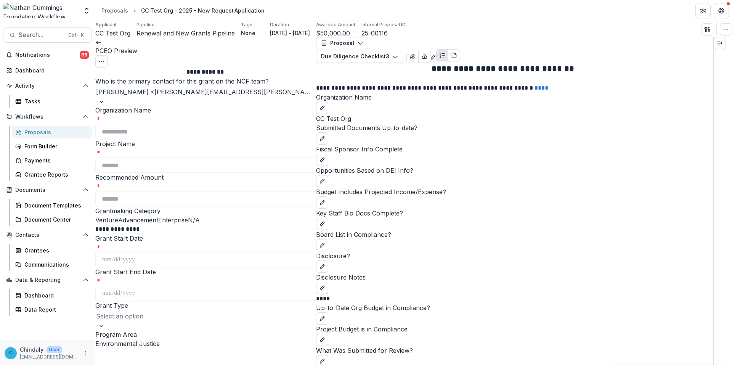
click at [101, 45] on icon at bounding box center [98, 42] width 6 height 6
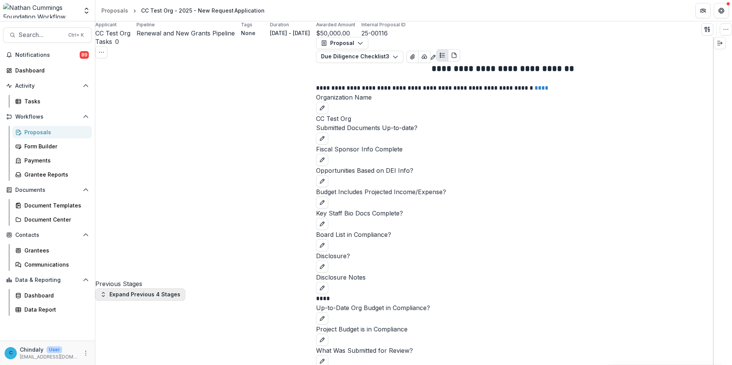
click at [122, 288] on button "Expand Previous 4 Stages" at bounding box center [140, 294] width 90 height 12
select select "**********"
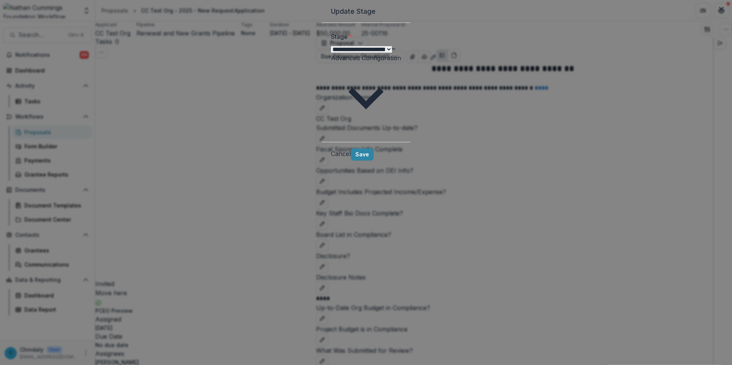
click at [401, 95] on icon "button" at bounding box center [366, 97] width 70 height 70
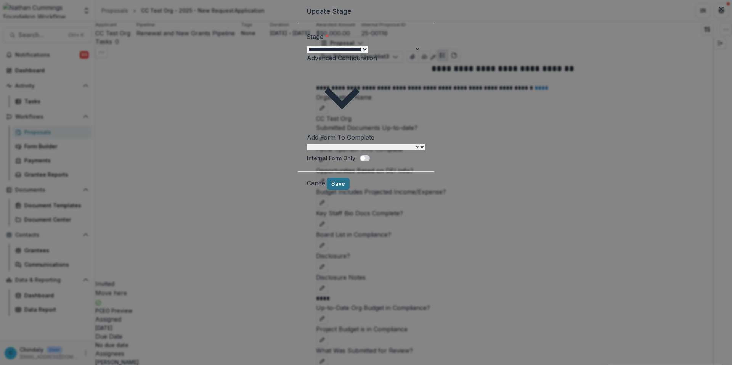
click at [349, 178] on button "Save" at bounding box center [338, 184] width 23 height 12
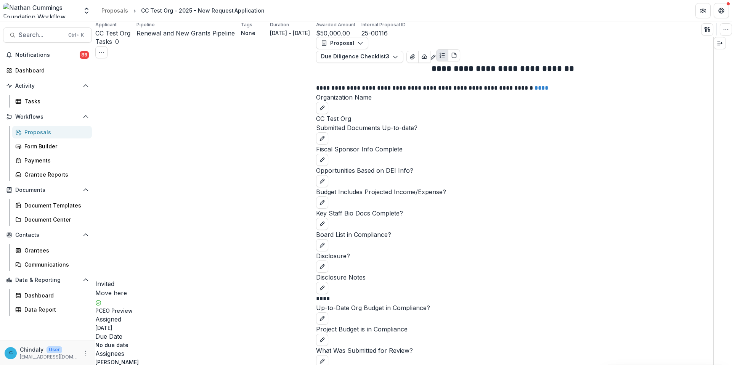
scroll to position [235, 0]
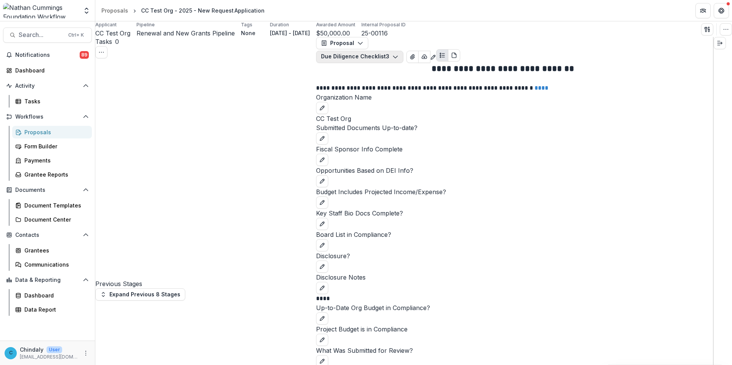
click at [379, 51] on button "Due Diligence Checklist 3" at bounding box center [359, 57] width 87 height 12
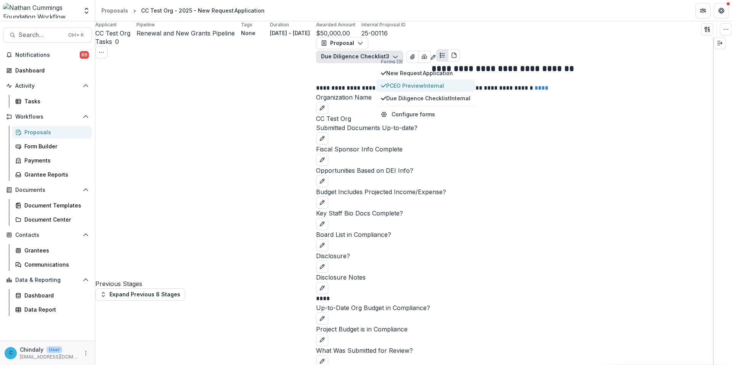
click at [416, 90] on span "PCEO Preview Internal" at bounding box center [428, 86] width 84 height 8
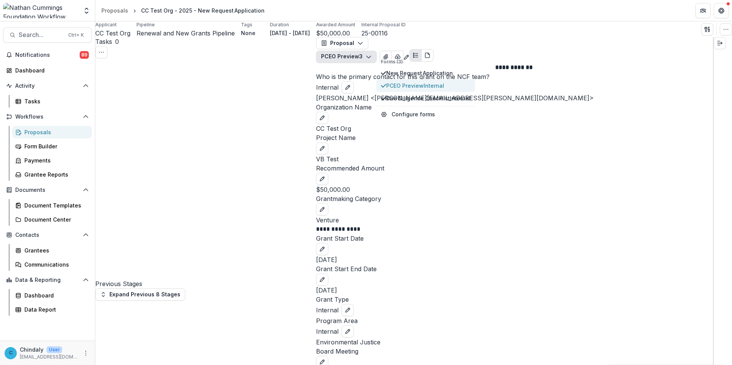
click at [439, 89] on span "Internal" at bounding box center [433, 85] width 21 height 6
click at [507, 37] on div "Applicant CC Test Org Pipeline Renewal and New Grants Pipeline Tags None All ta…" at bounding box center [413, 29] width 636 height 16
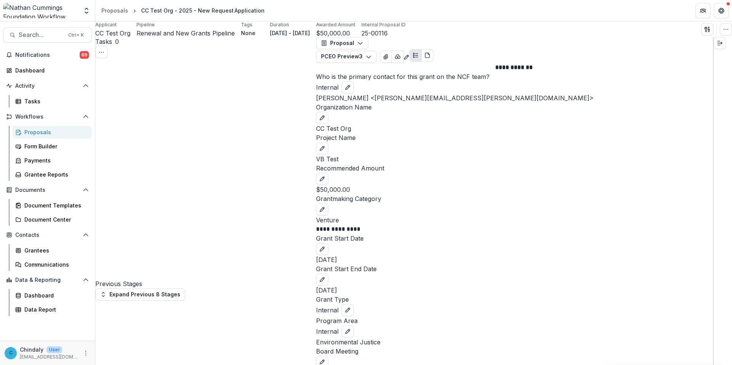
scroll to position [0, 0]
click at [153, 288] on button "Expand Previous 8 Stages" at bounding box center [140, 294] width 90 height 12
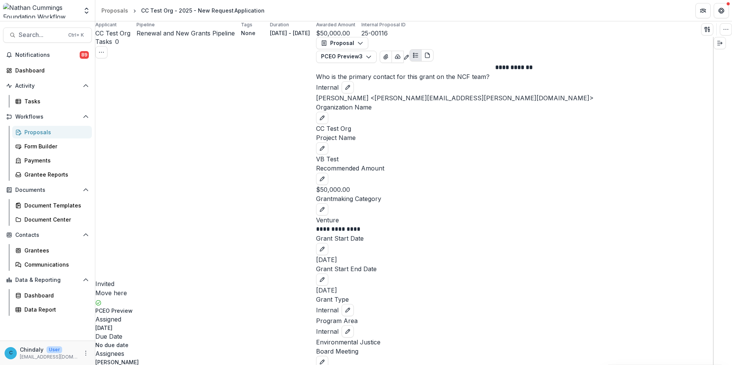
click at [376, 54] on button "PCEO Preview 3" at bounding box center [346, 57] width 61 height 12
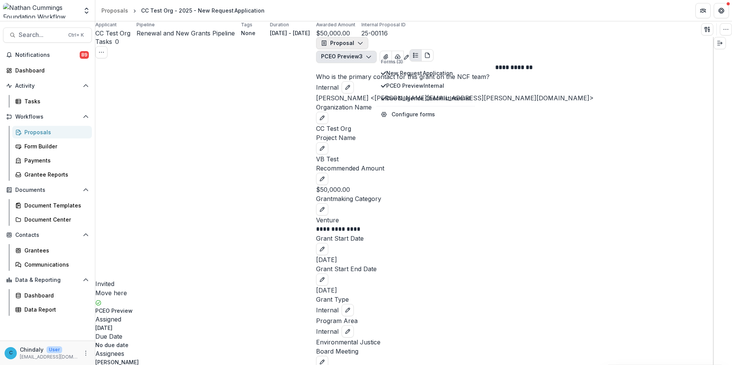
click at [362, 46] on icon "button" at bounding box center [360, 43] width 6 height 6
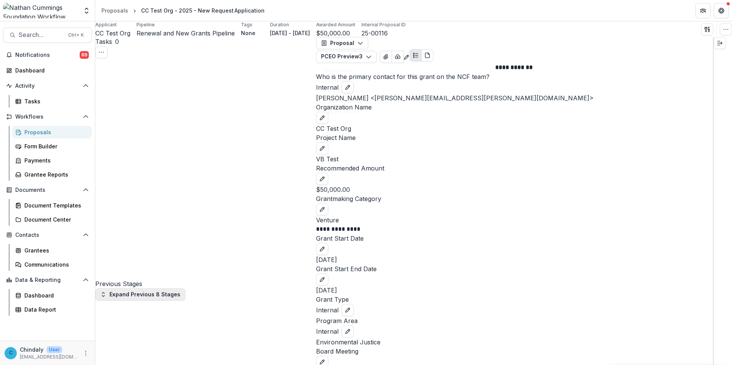
scroll to position [0, 0]
select select "********"
select select
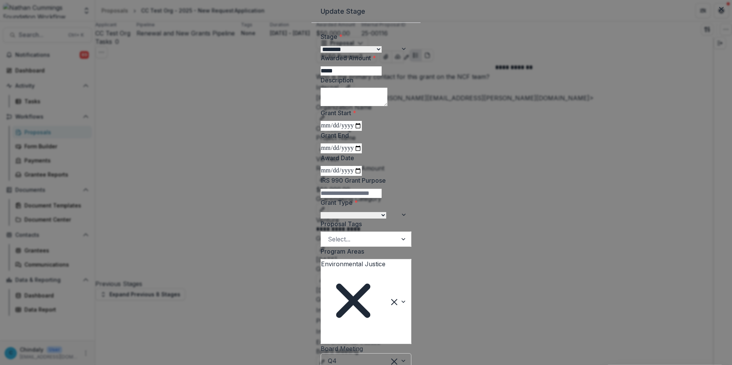
drag, startPoint x: 482, startPoint y: 33, endPoint x: 477, endPoint y: 34, distance: 5.0
click at [551, 11] on icon "Close" at bounding box center [721, 9] width 5 height 5
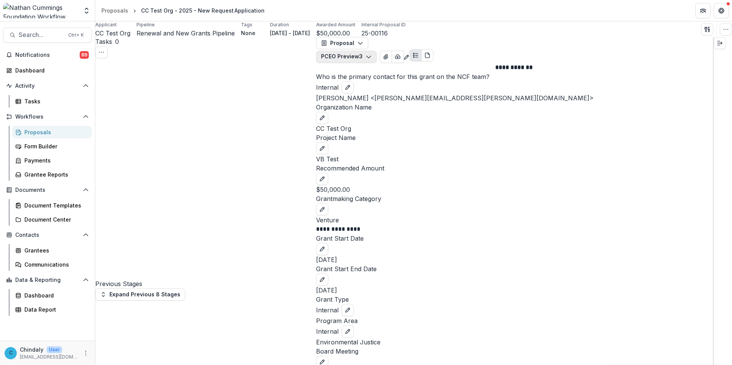
click at [376, 52] on button "PCEO Preview 3" at bounding box center [346, 57] width 61 height 12
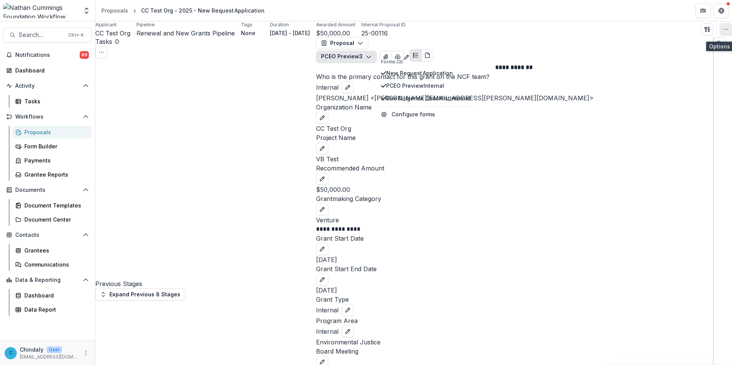
click at [551, 32] on icon "button" at bounding box center [725, 29] width 6 height 6
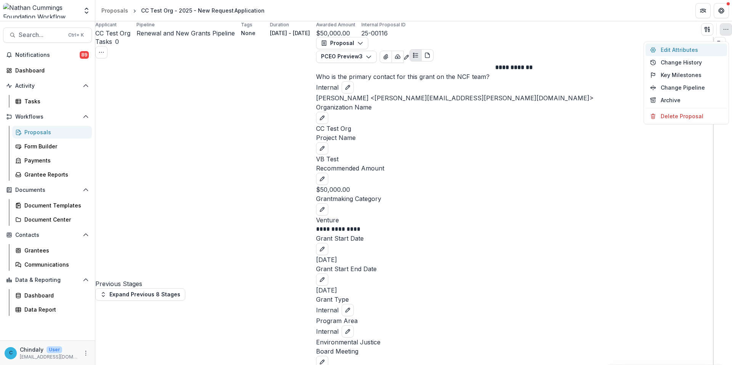
click at [551, 47] on button "Edit Attributes" at bounding box center [686, 49] width 82 height 13
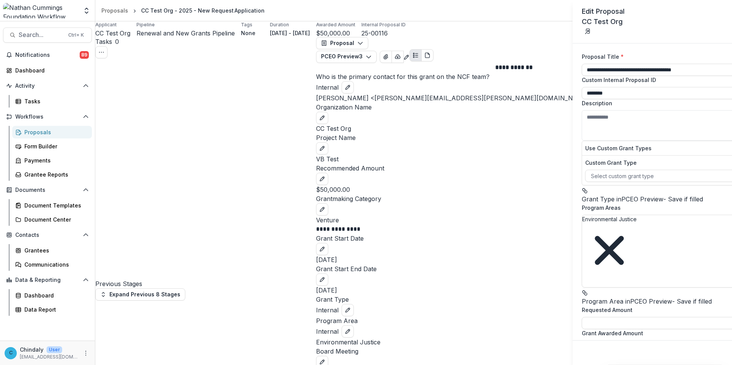
type input "*******"
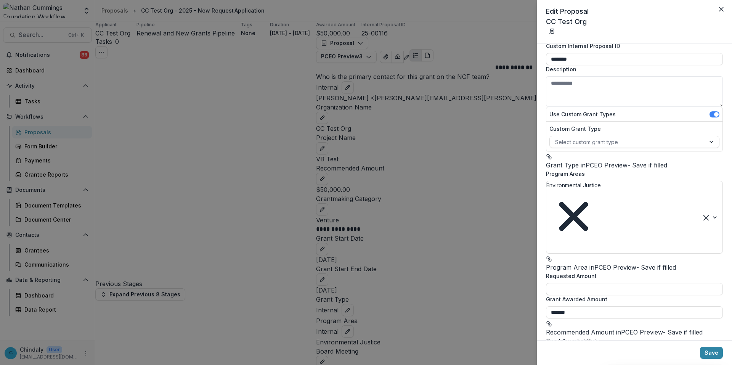
scroll to position [33, 0]
click at [551, 336] on input "Grant Awarded Date" at bounding box center [634, 355] width 177 height 12
click at [153, 192] on div "**********" at bounding box center [366, 182] width 732 height 365
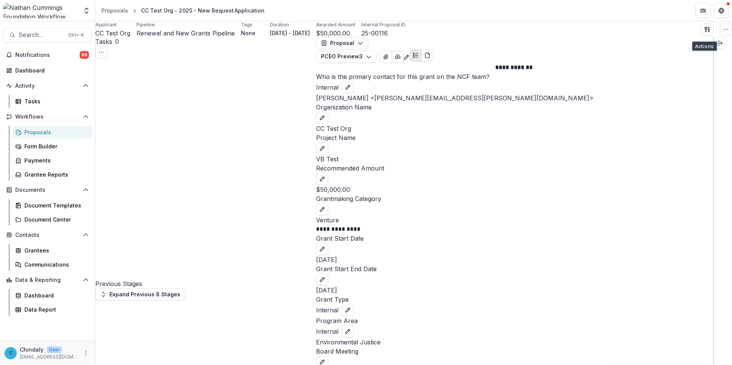
click at [27, 133] on div "Proposals" at bounding box center [54, 132] width 61 height 8
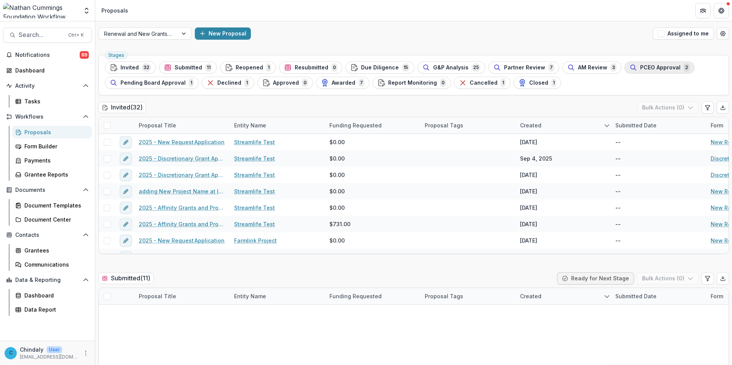
click at [551, 67] on span "PCEO Approval" at bounding box center [660, 67] width 40 height 6
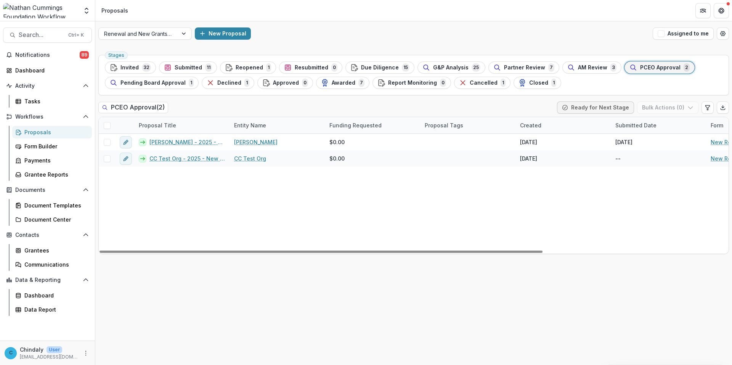
click at [109, 126] on span at bounding box center [107, 125] width 7 height 7
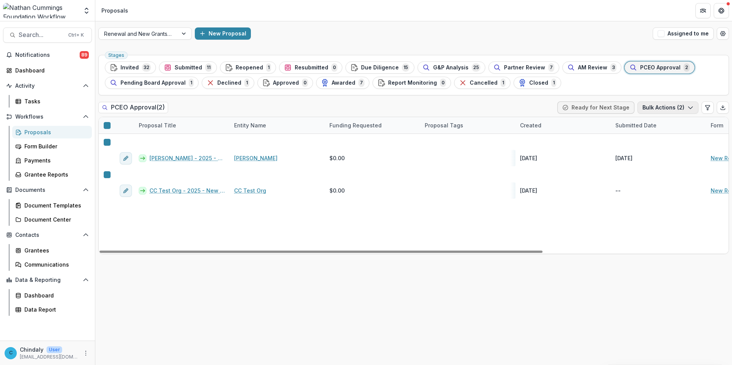
click at [551, 107] on icon "button" at bounding box center [690, 107] width 6 height 6
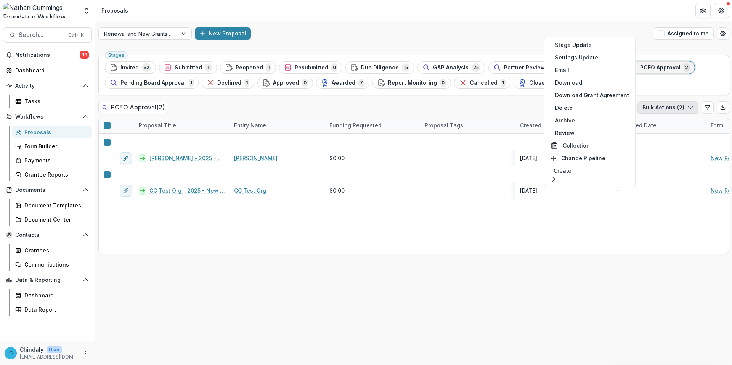
click at [551, 108] on icon "button" at bounding box center [690, 107] width 6 height 6
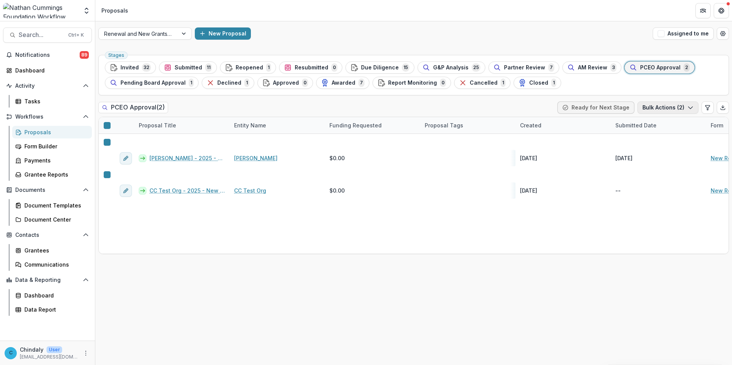
click at [551, 108] on icon "button" at bounding box center [690, 107] width 6 height 6
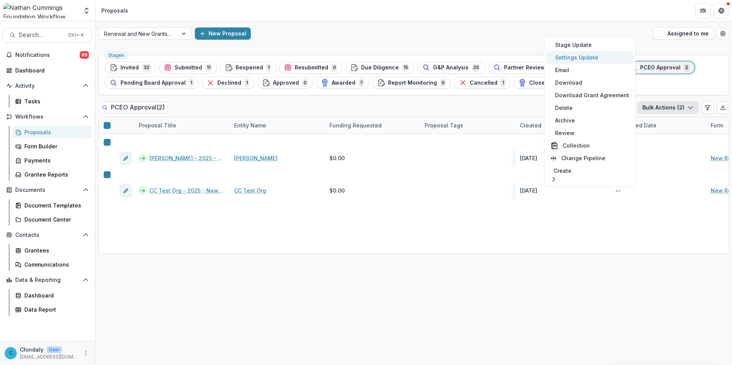
click at [551, 61] on button "Settings Update" at bounding box center [590, 57] width 88 height 13
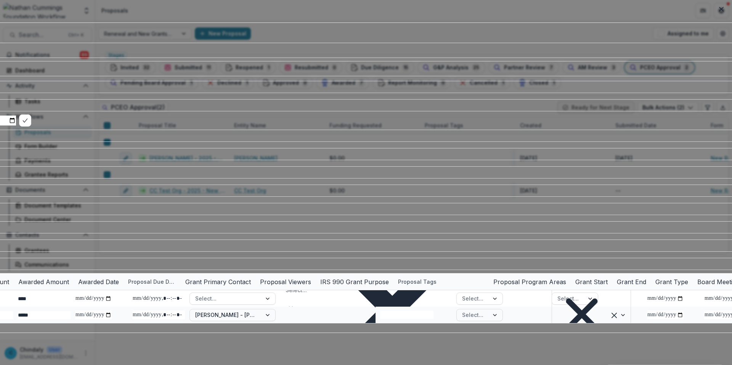
click at [78, 93] on input "date" at bounding box center [391, 87] width 1044 height 12
click at [551, 5] on button "Close" at bounding box center [721, 9] width 12 height 12
